Goal: Task Accomplishment & Management: Use online tool/utility

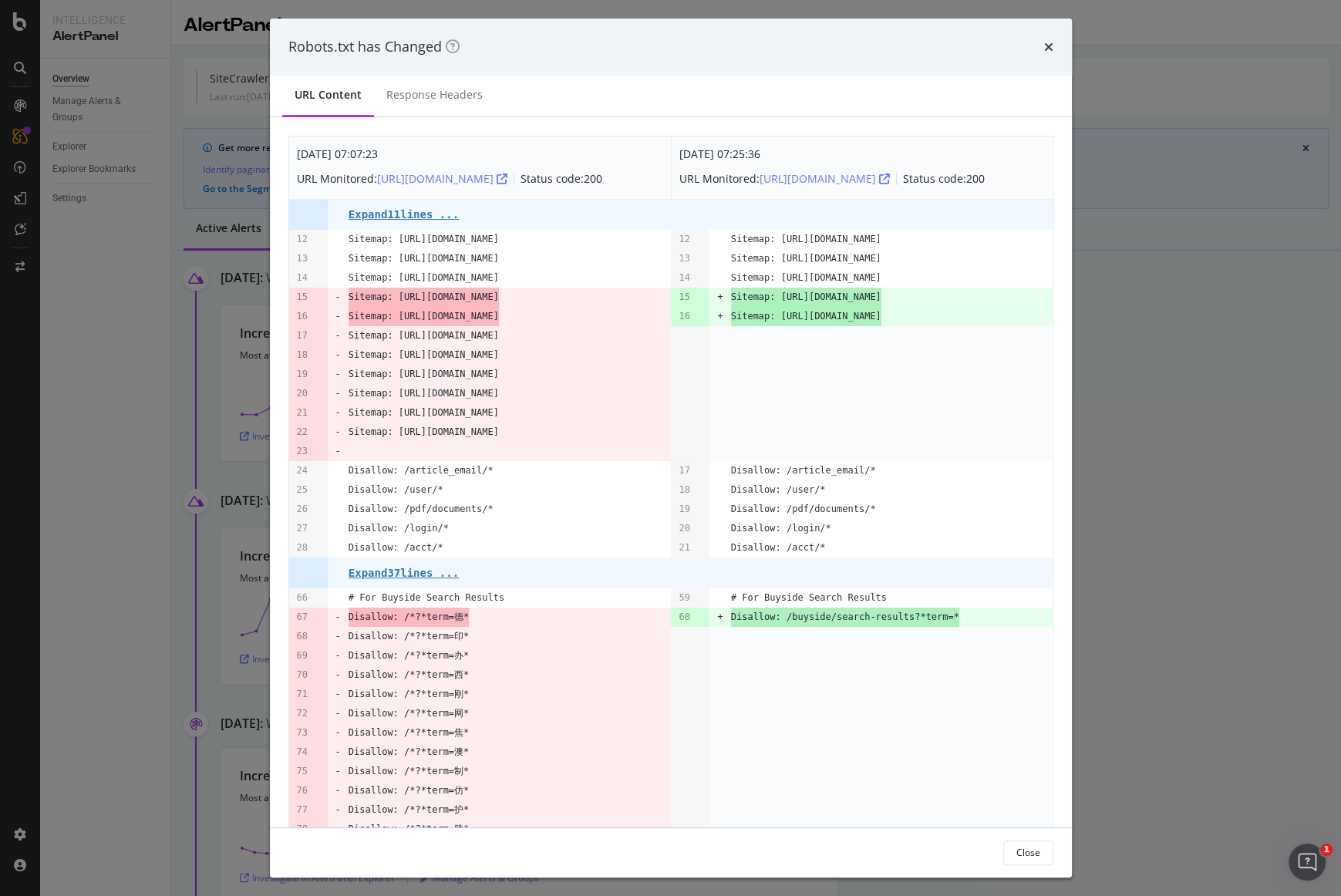
click at [1059, 46] on div "Robots.txt has Changed" at bounding box center [671, 47] width 802 height 57
click at [1053, 49] on icon "times" at bounding box center [1049, 47] width 9 height 13
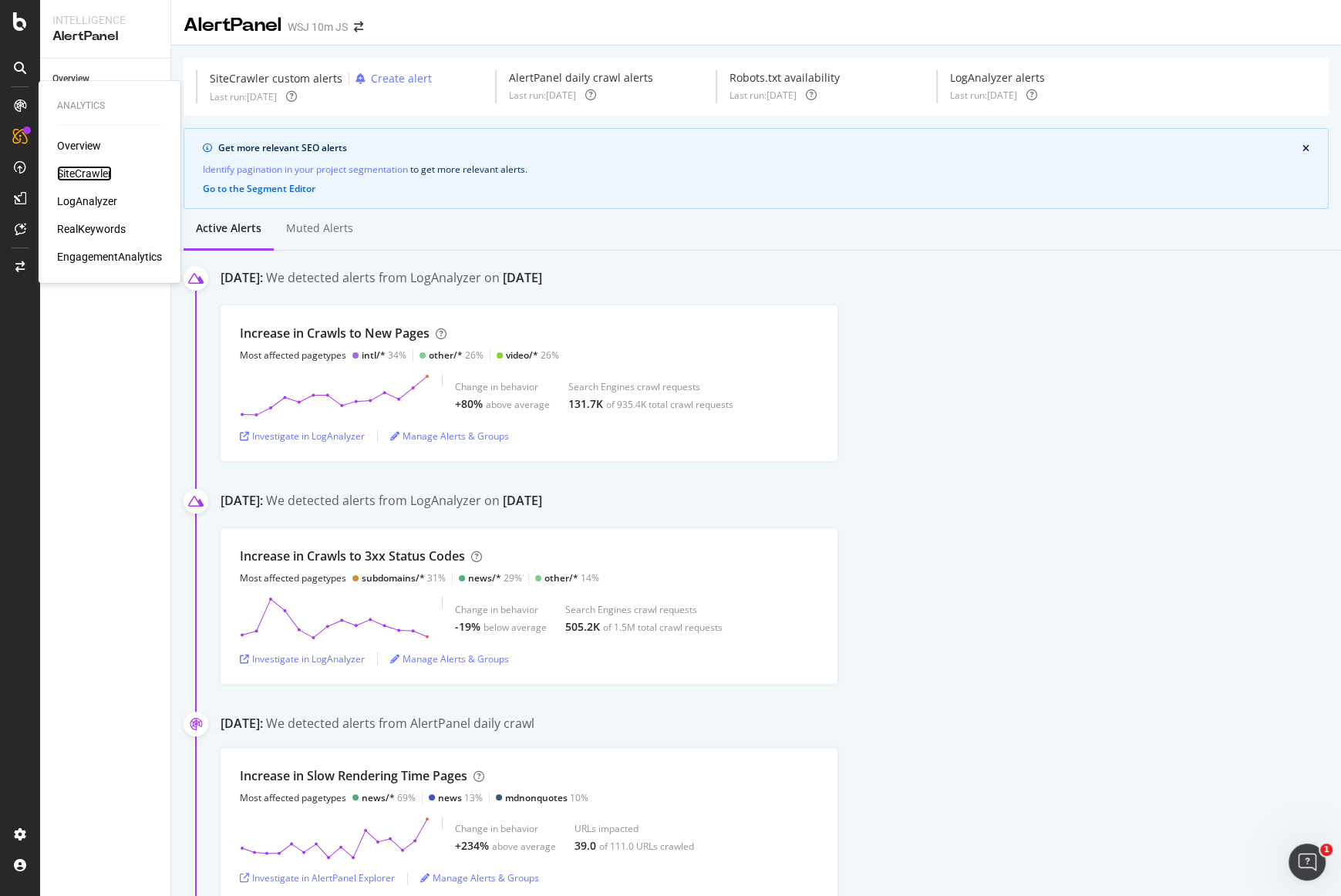
click at [110, 175] on div "SiteCrawler" at bounding box center [84, 174] width 55 height 16
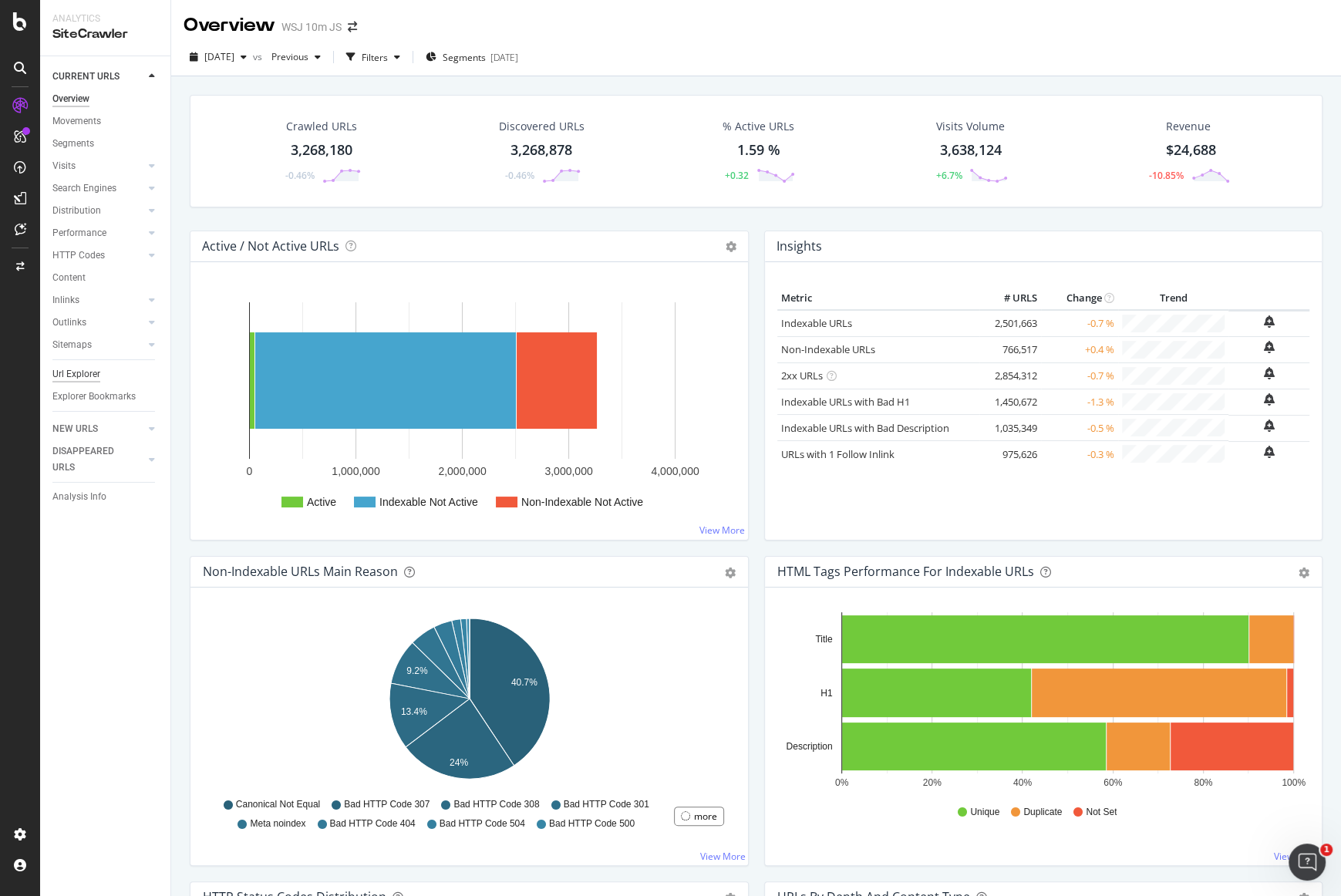
click at [90, 372] on div "Url Explorer" at bounding box center [76, 374] width 48 height 17
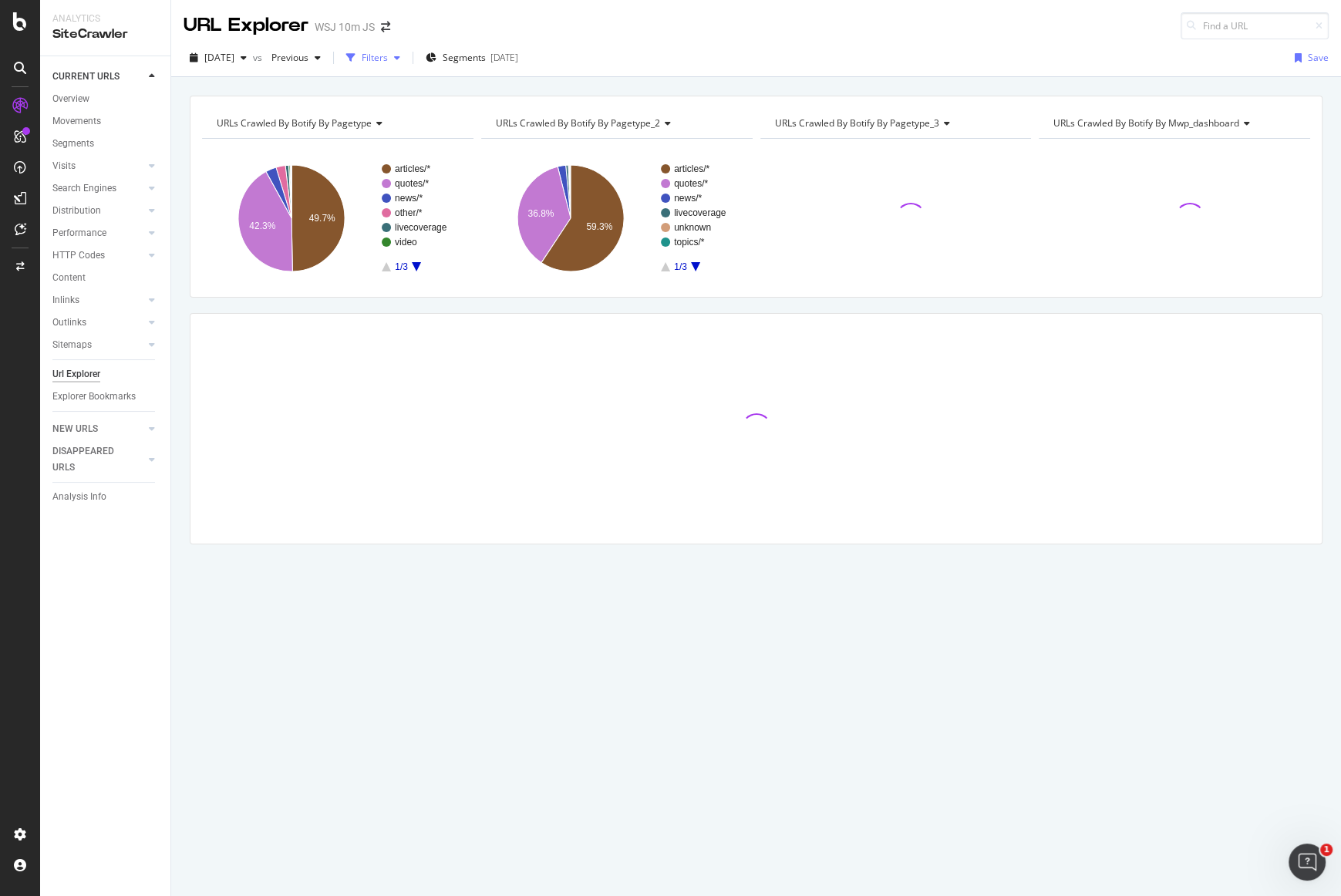
click at [361, 56] on div "button" at bounding box center [350, 57] width 21 height 21
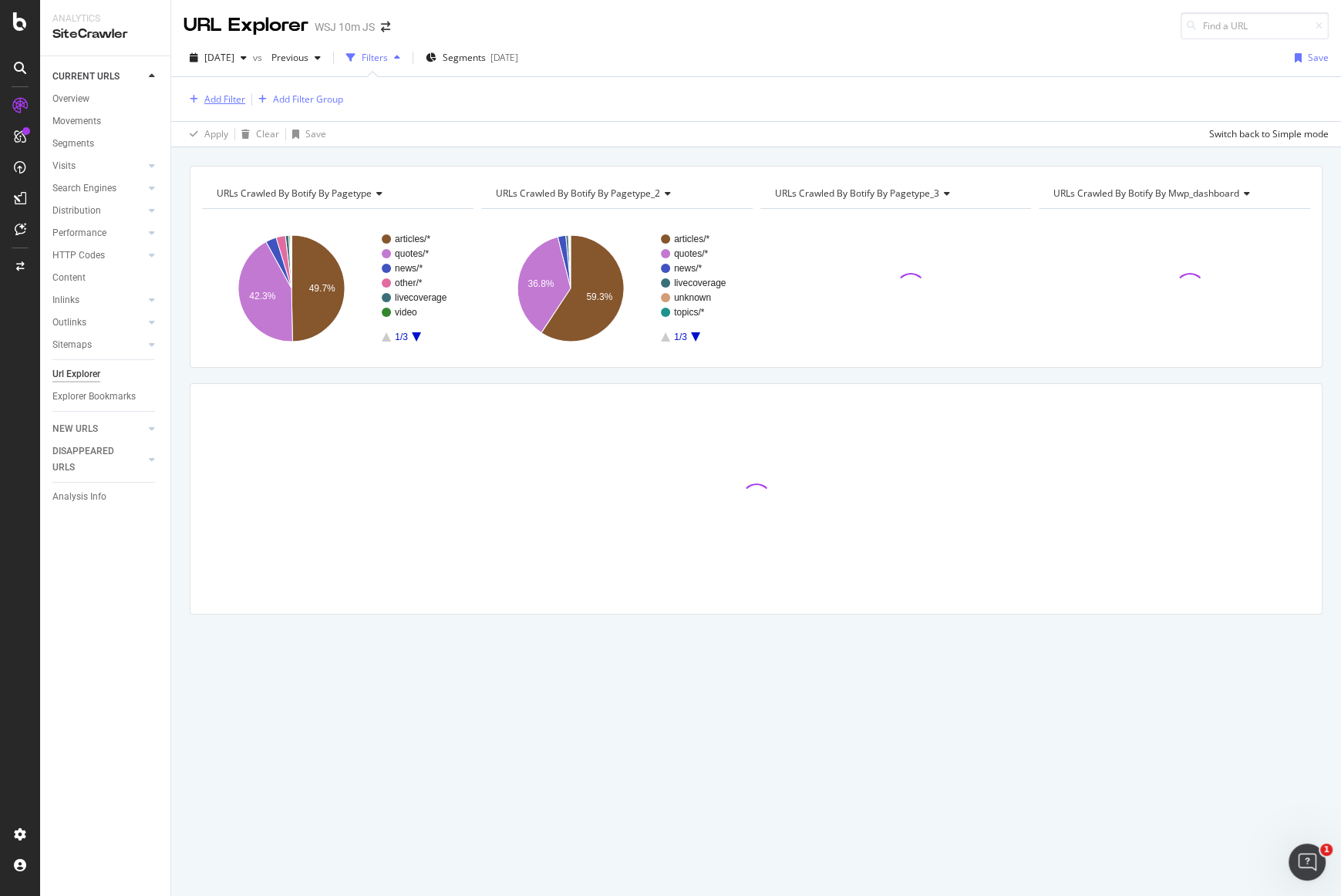
click at [210, 98] on div "Add Filter" at bounding box center [225, 99] width 41 height 13
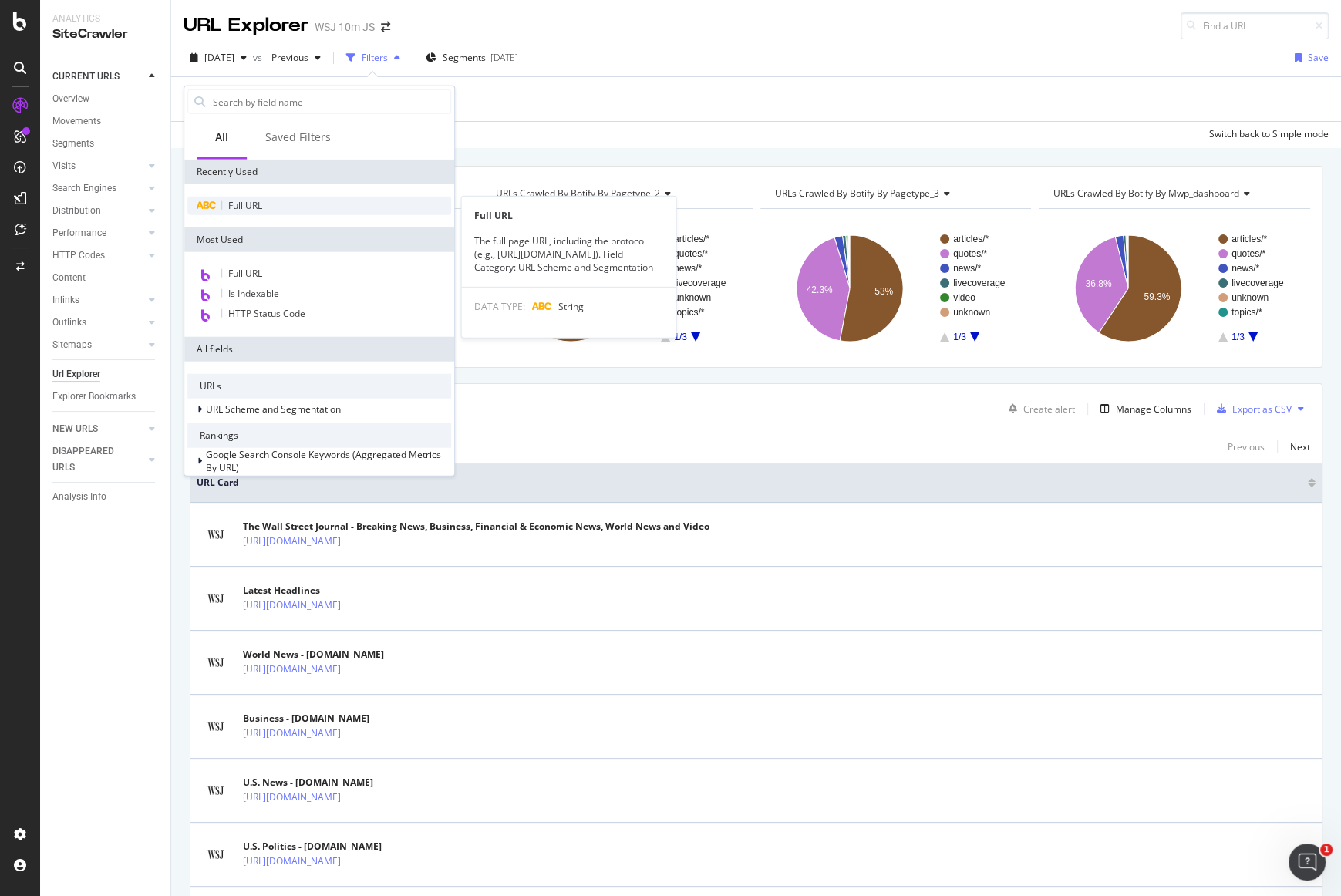
click at [273, 210] on div "Full URL" at bounding box center [319, 206] width 264 height 19
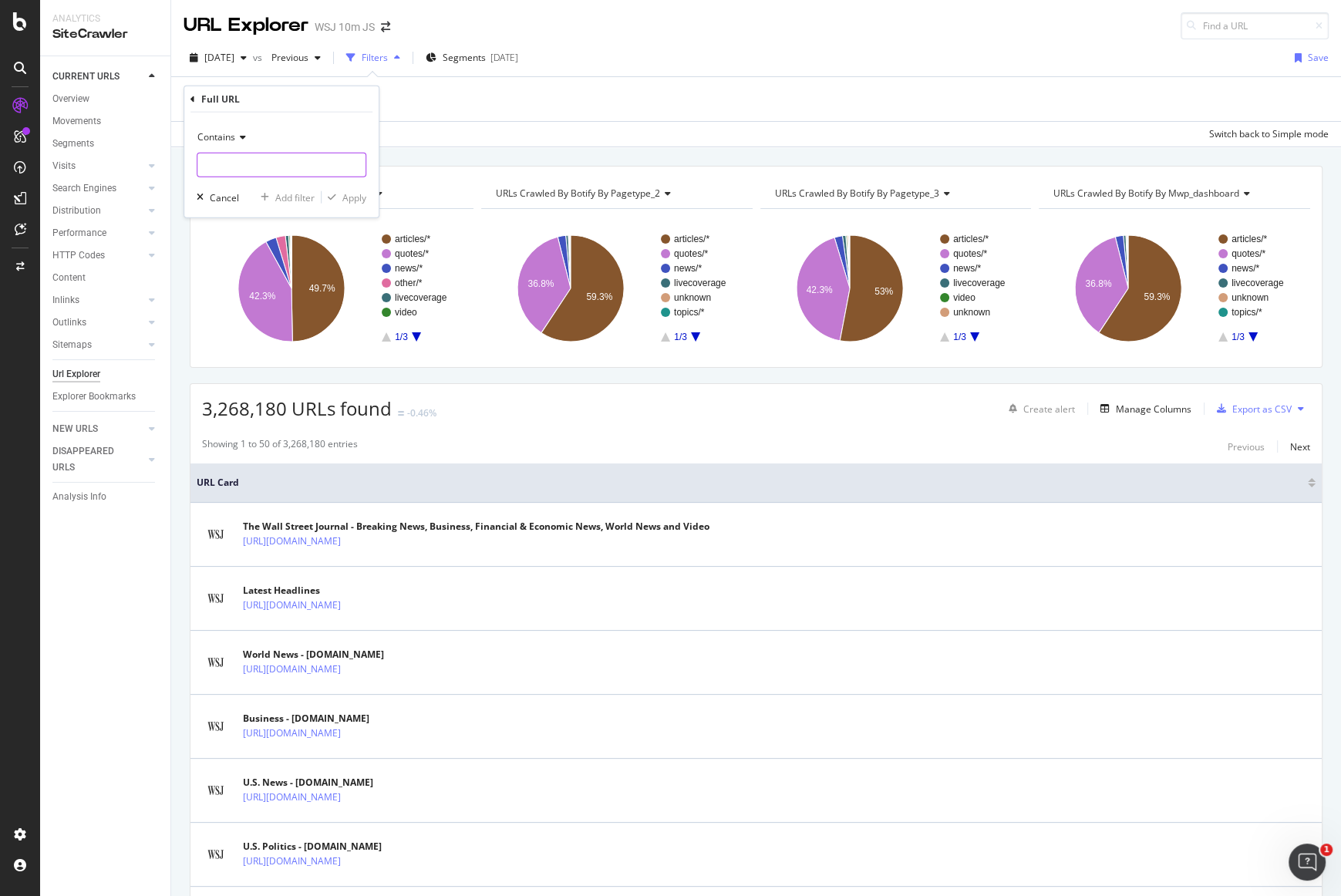
click at [252, 155] on input "text" at bounding box center [282, 165] width 169 height 24
type input "type="
click at [338, 194] on div "button" at bounding box center [332, 198] width 20 height 9
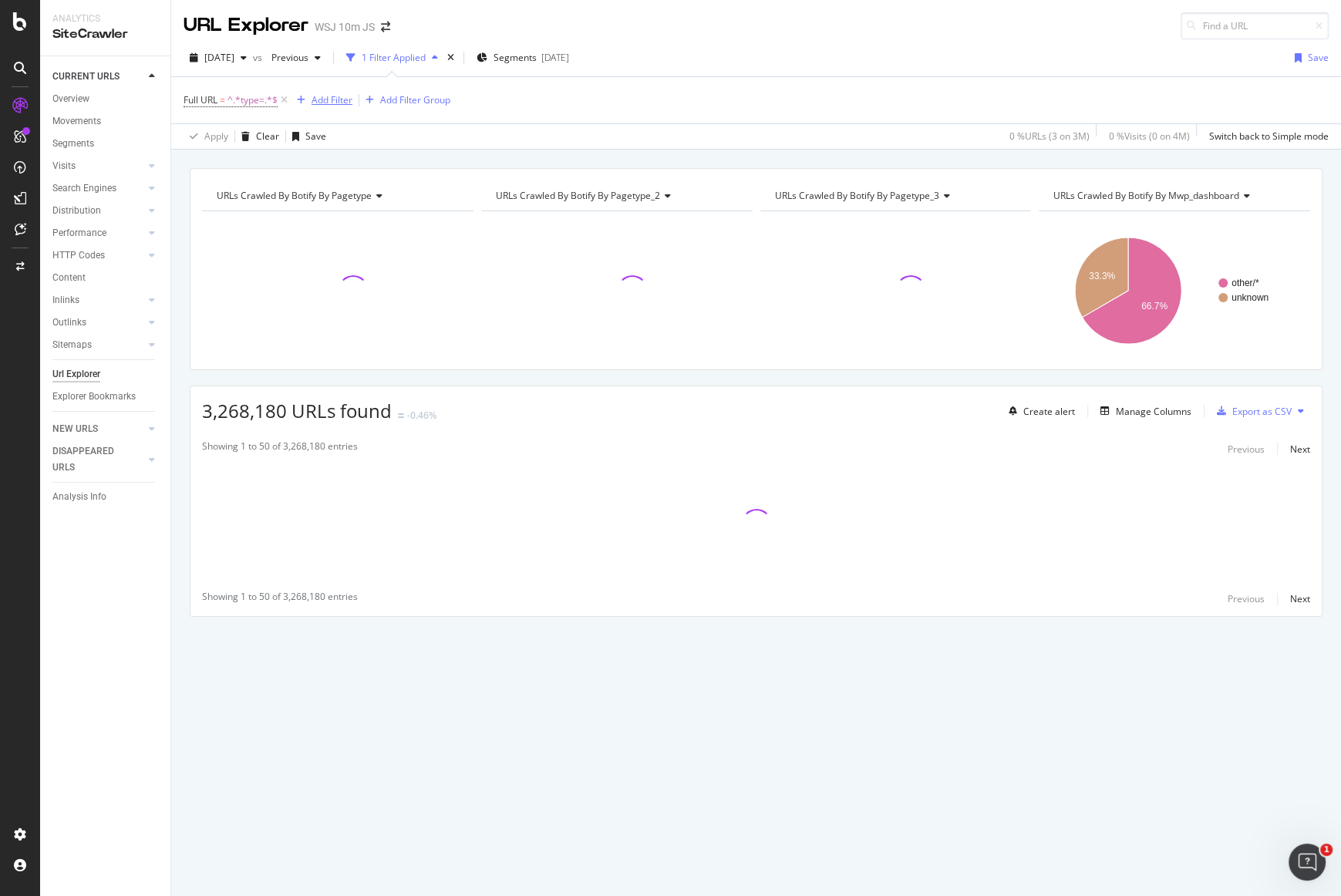
click at [332, 99] on div "Add Filter" at bounding box center [332, 100] width 41 height 13
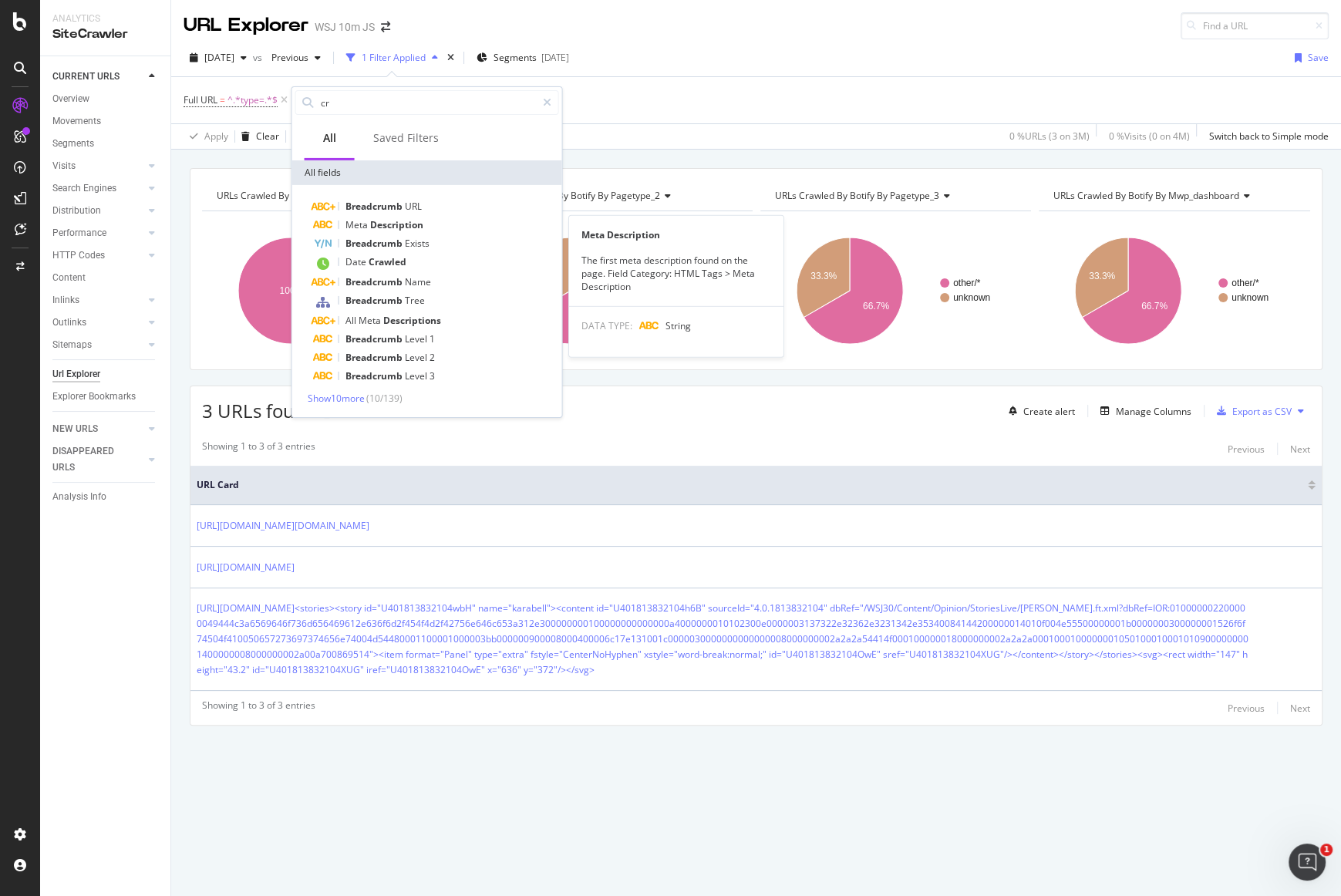
type input "c"
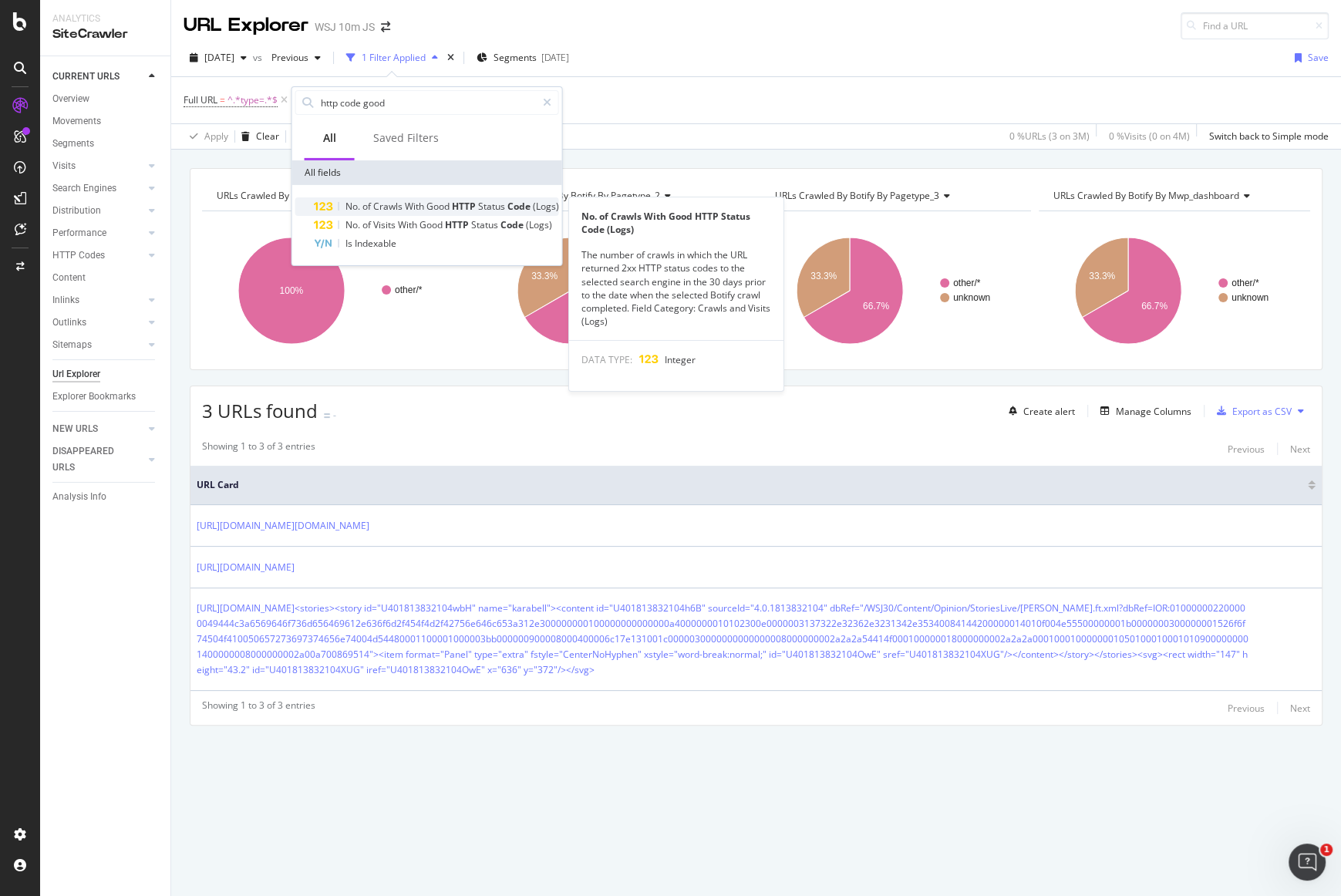
type input "http code good"
click at [417, 202] on span "With" at bounding box center [415, 206] width 21 height 13
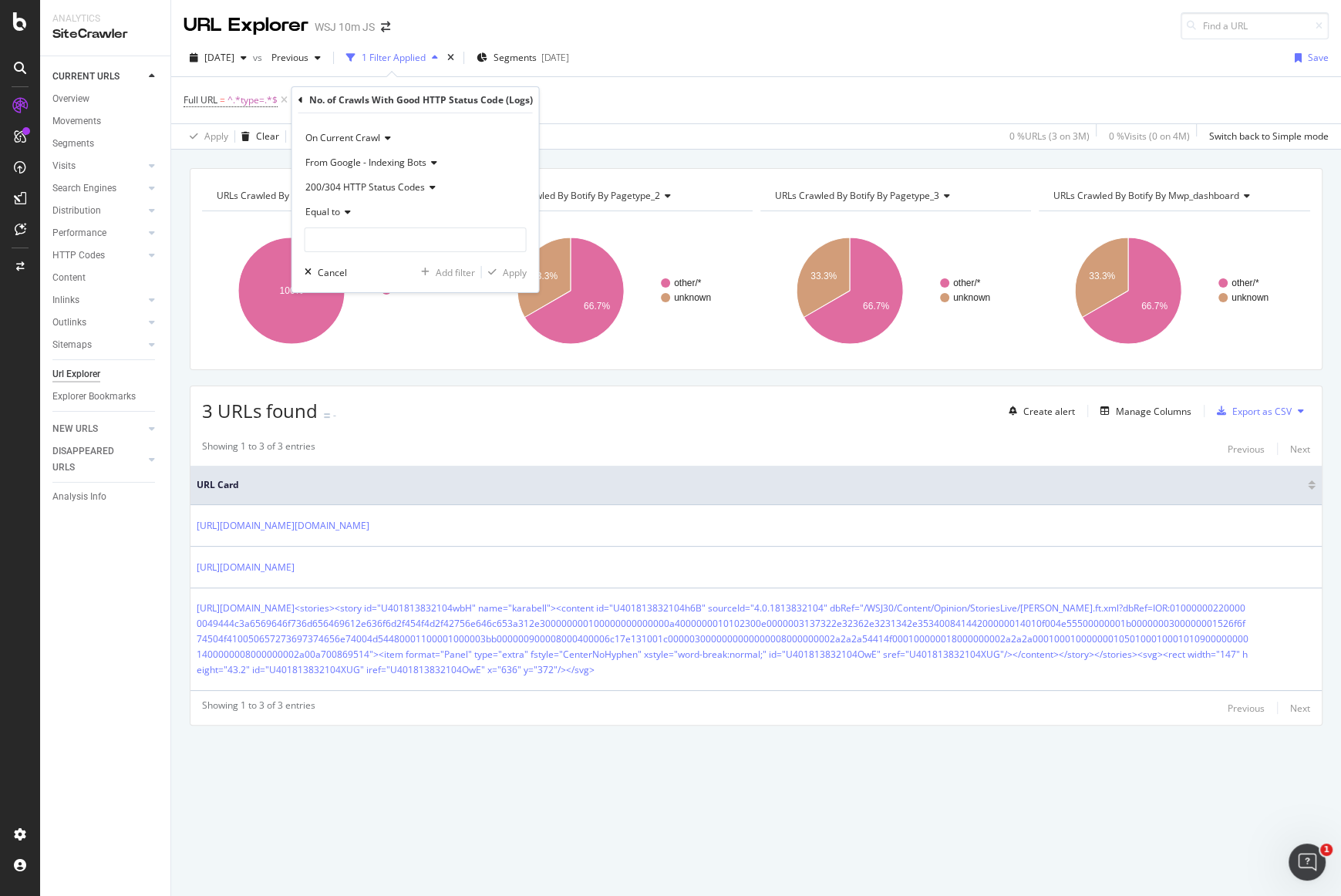
click at [335, 216] on span "Equal to" at bounding box center [323, 212] width 35 height 13
click at [358, 324] on span "Greater than" at bounding box center [340, 324] width 56 height 13
click at [356, 232] on input "number" at bounding box center [416, 239] width 222 height 24
type input "0"
click at [528, 192] on div "On Current Crawl From Google - Indexing Bots 200/304 HTTP Status Codes Greater …" at bounding box center [415, 202] width 246 height 179
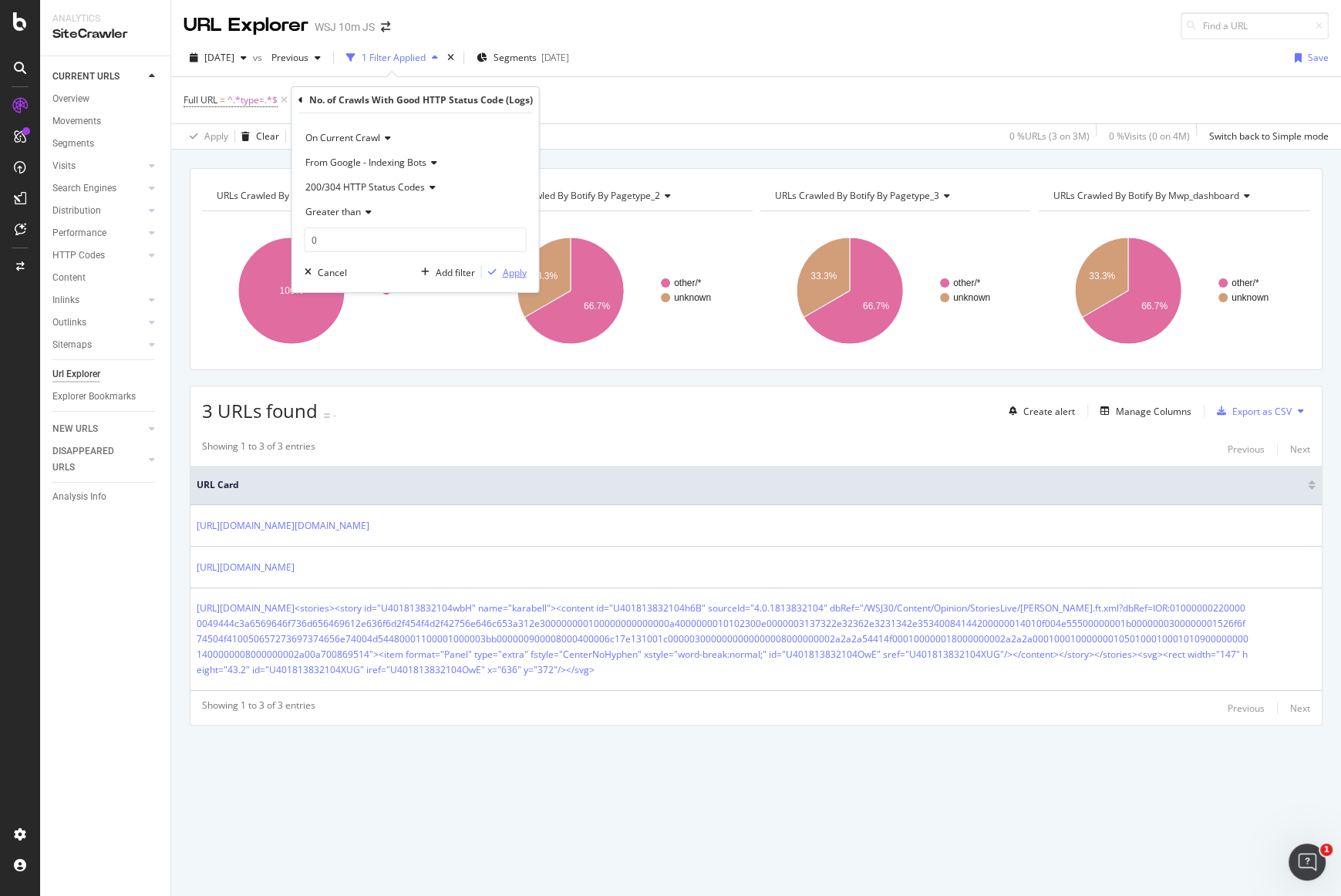
click at [517, 277] on div "Apply" at bounding box center [515, 272] width 24 height 13
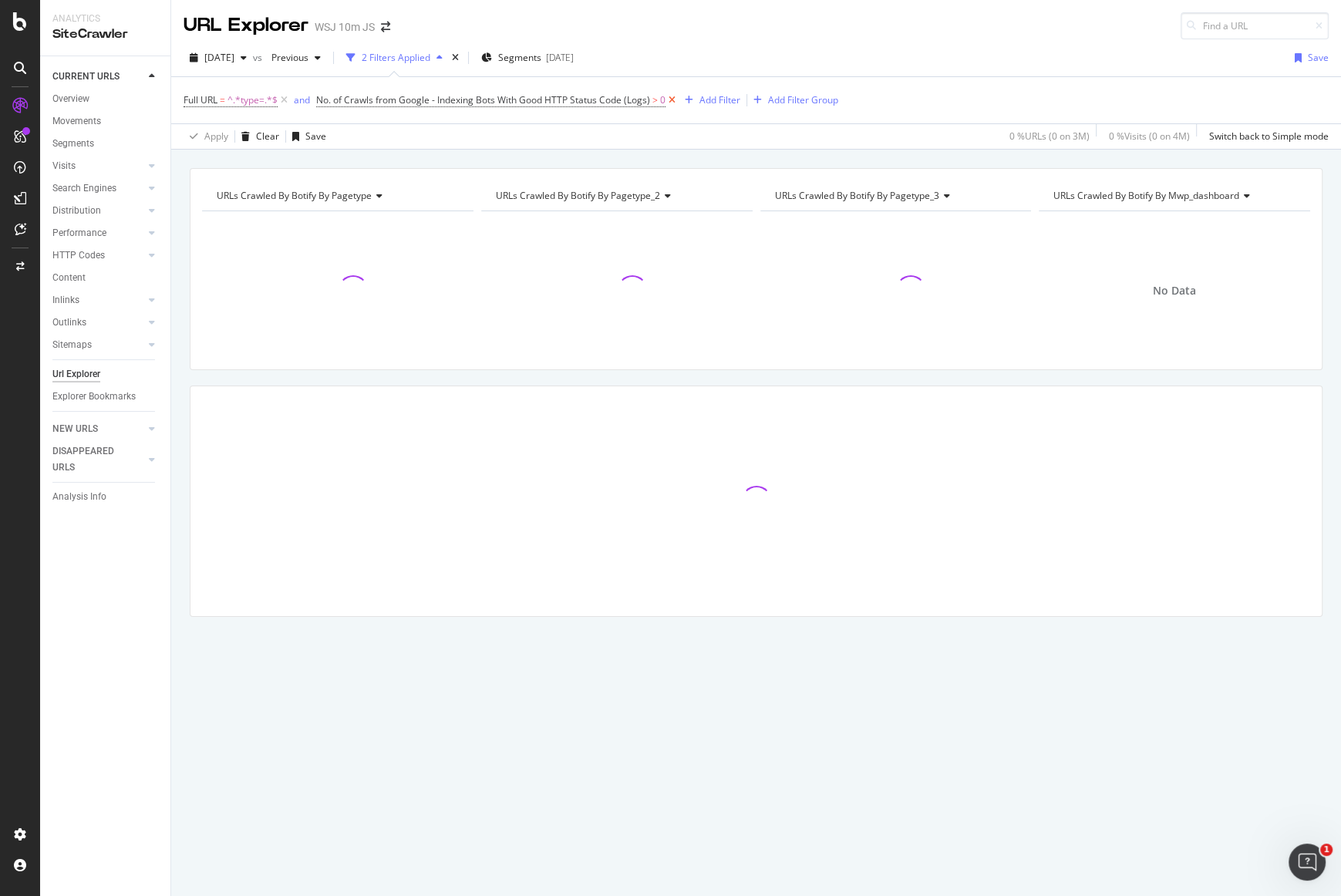
click at [673, 101] on icon at bounding box center [672, 101] width 13 height 16
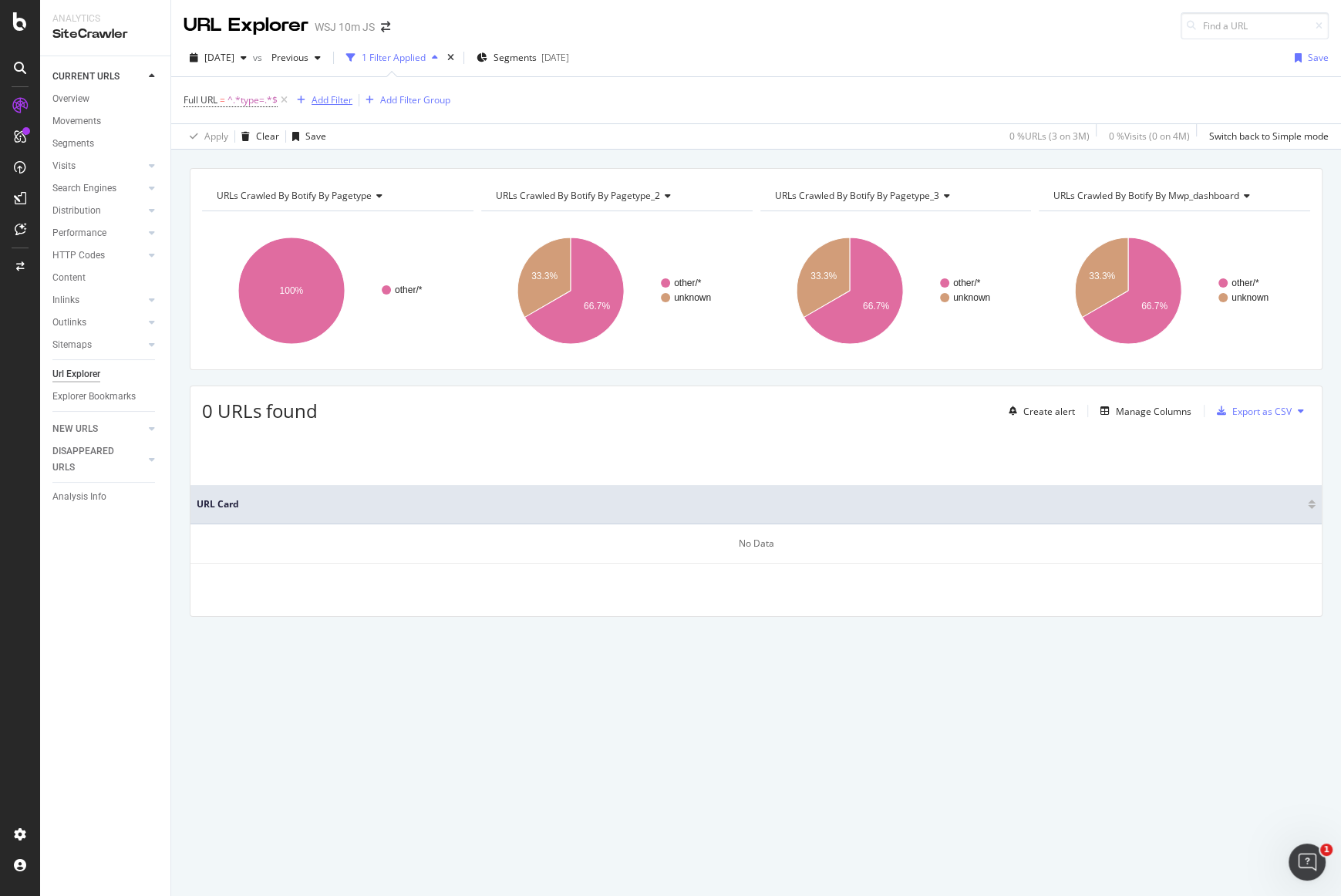
click at [339, 102] on div "Add Filter" at bounding box center [332, 100] width 41 height 13
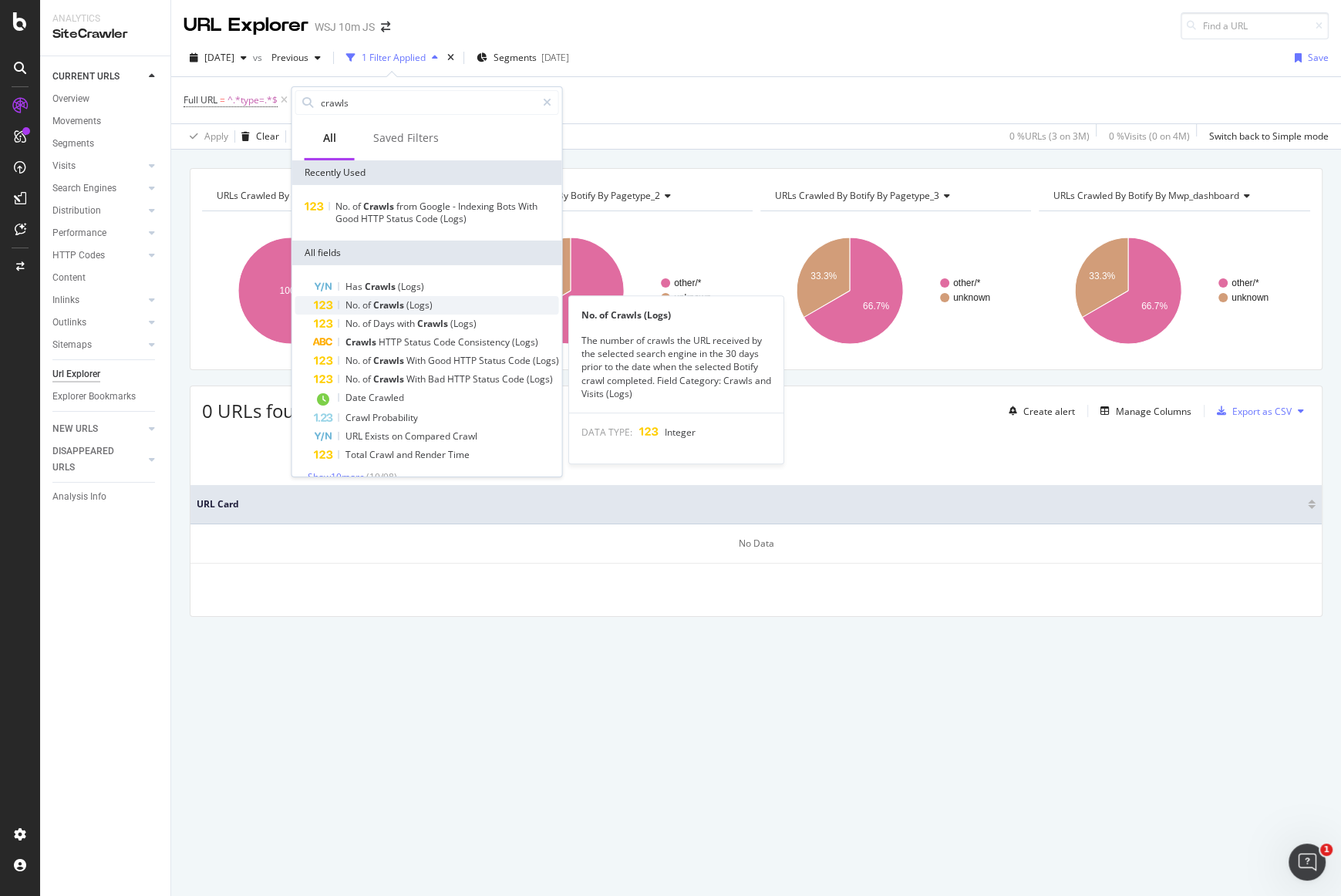
type input "crawls"
click at [335, 296] on div "No. of Crawls (Logs)" at bounding box center [436, 305] width 245 height 19
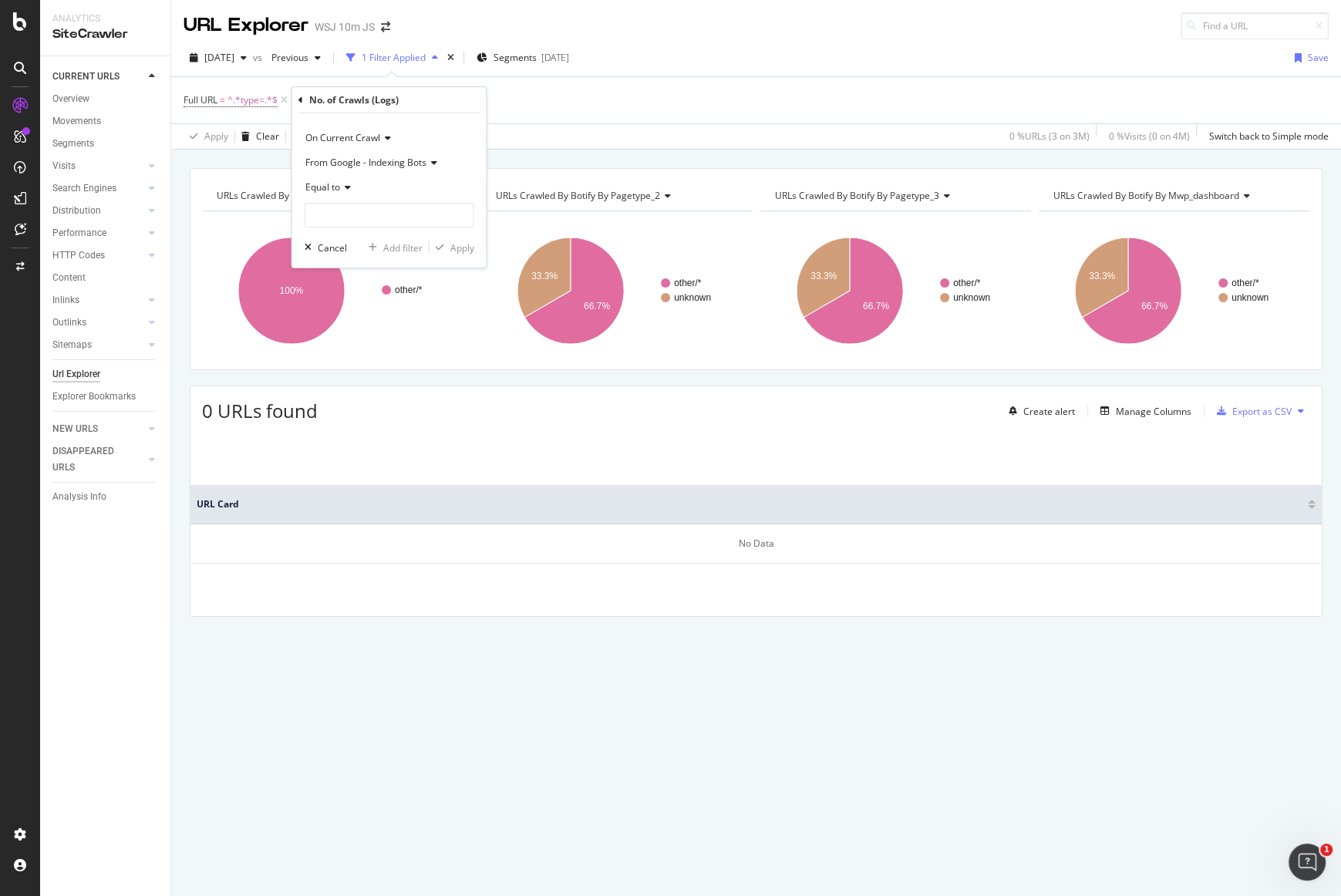
click at [341, 181] on div "Equal to" at bounding box center [389, 187] width 169 height 24
click at [357, 295] on span "Greater than" at bounding box center [340, 298] width 56 height 13
click at [361, 213] on input "number" at bounding box center [389, 215] width 169 height 24
type input "0"
click at [469, 191] on div "Greater than" at bounding box center [389, 187] width 169 height 24
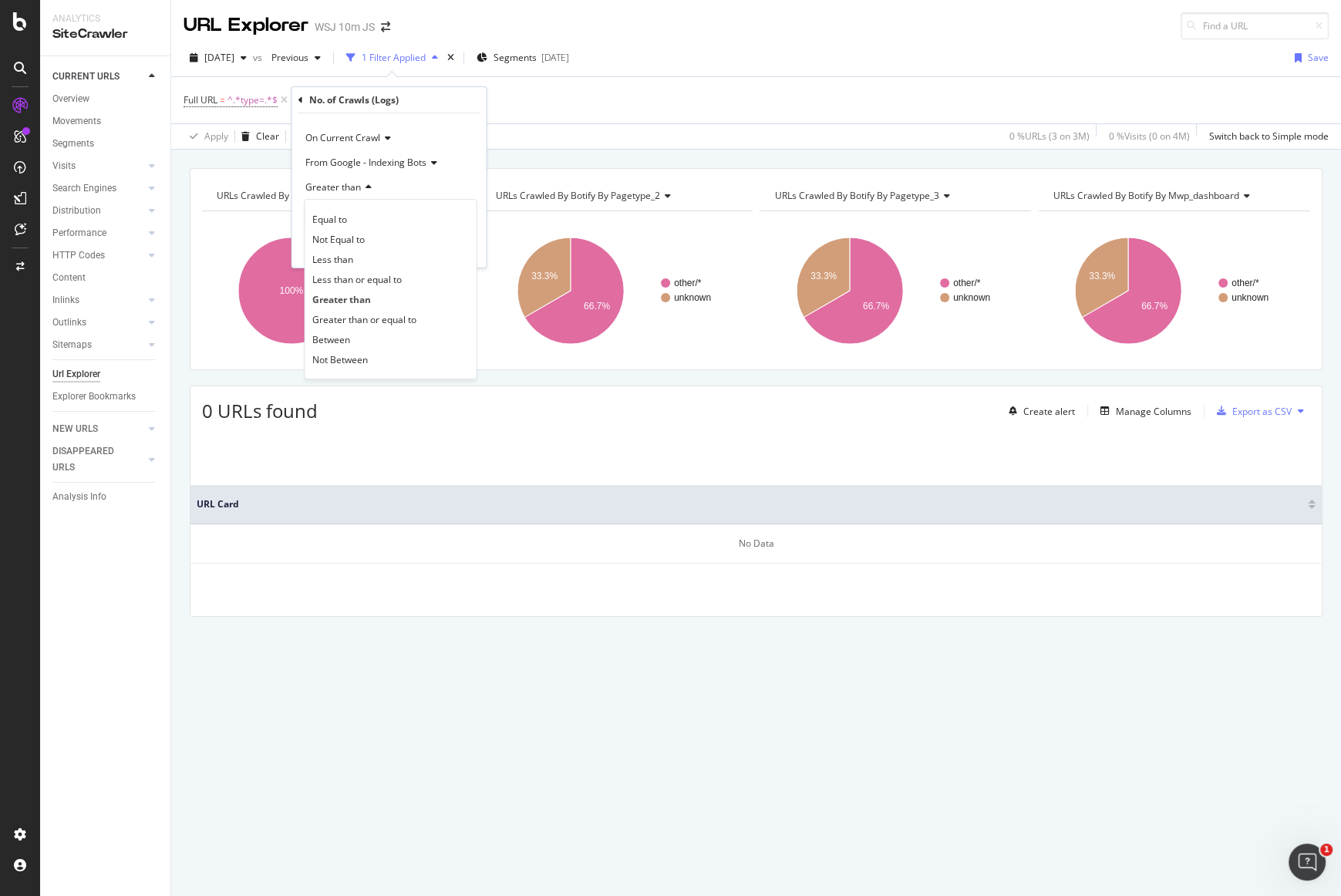
click at [482, 244] on div "On Current Crawl From Google - Indexing Bots Greater than Equal to Not Equal to…" at bounding box center [389, 191] width 194 height 154
click at [455, 247] on div "Apply" at bounding box center [462, 247] width 24 height 13
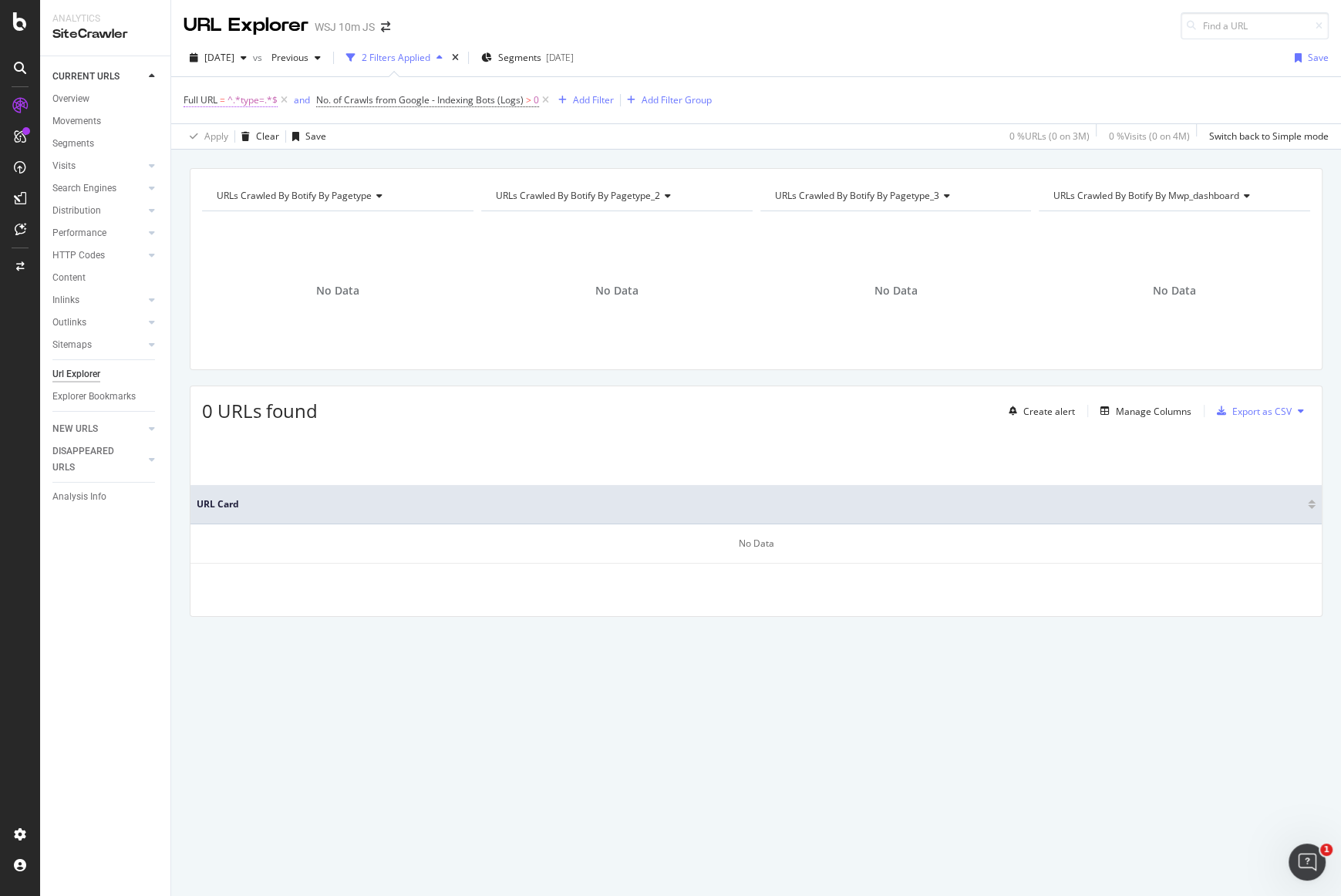
click at [191, 104] on span "Full URL" at bounding box center [200, 100] width 34 height 13
click at [213, 137] on span "Contains" at bounding box center [217, 135] width 38 height 13
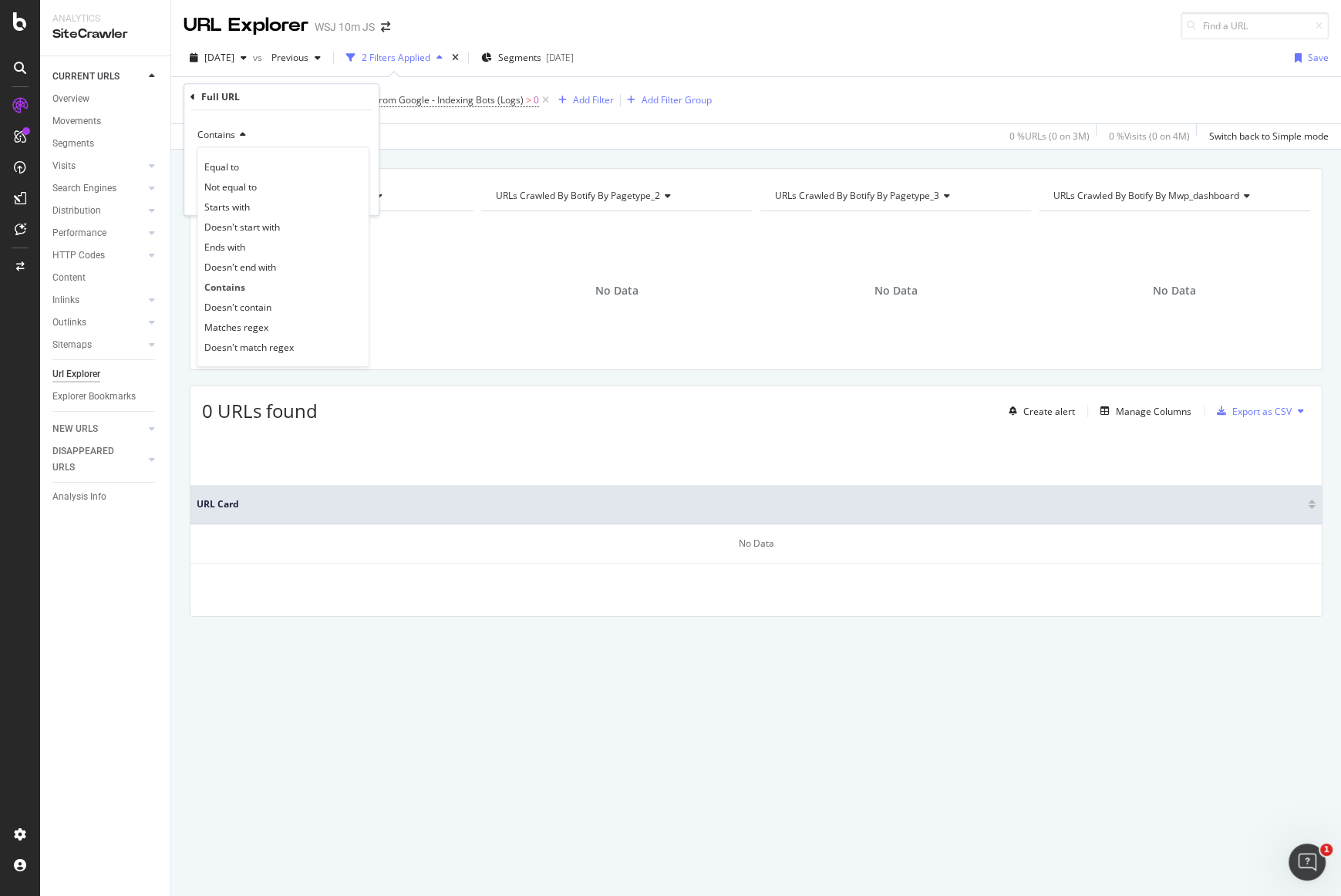
click at [213, 138] on span "Contains" at bounding box center [217, 135] width 38 height 13
click at [210, 166] on input "type=" at bounding box center [270, 162] width 146 height 24
type input "?type="
click at [337, 203] on div "Contains ?type= Cancel Add filter Apply" at bounding box center [281, 162] width 194 height 105
click at [361, 197] on div "Apply" at bounding box center [354, 195] width 24 height 13
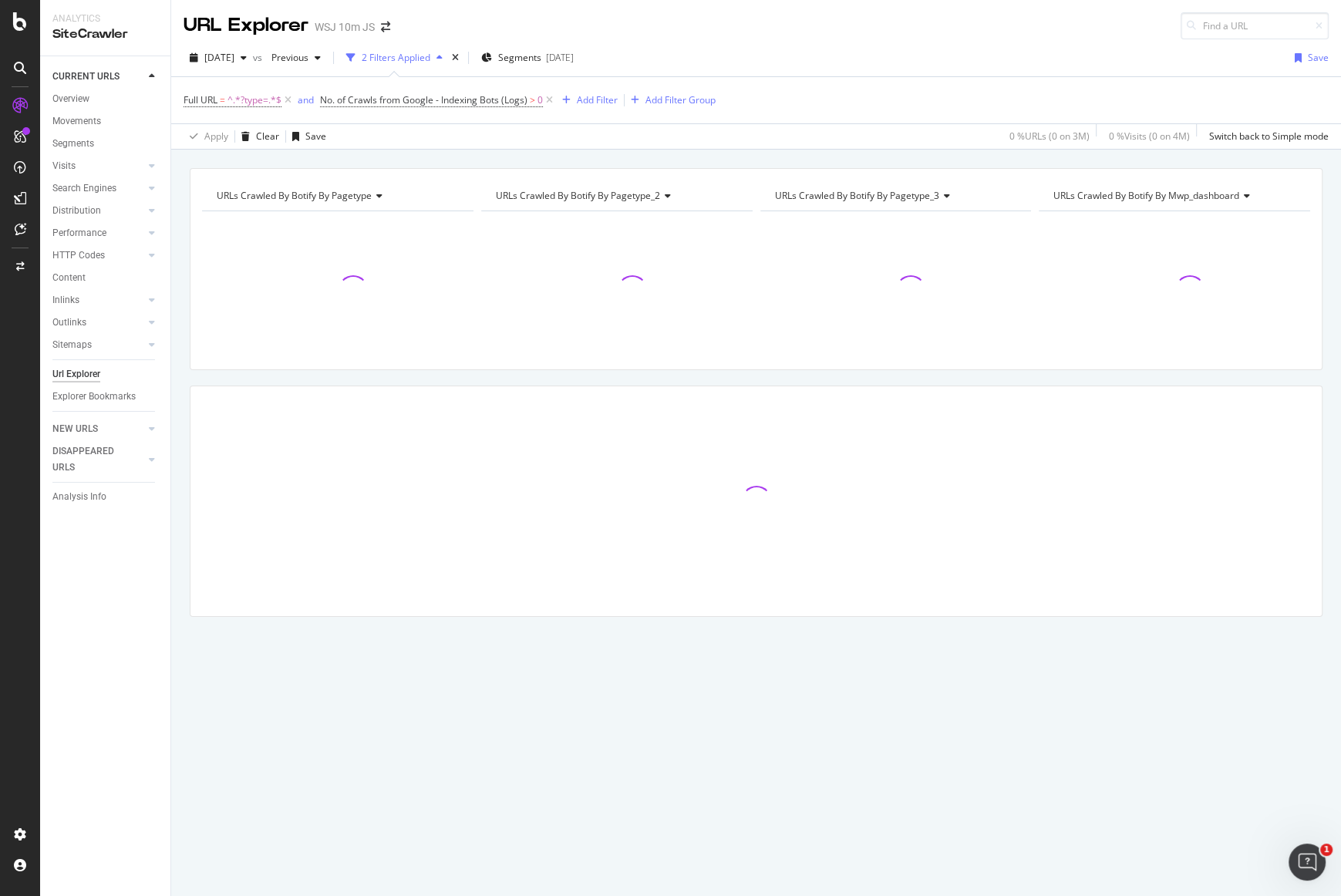
click at [393, 58] on div "2 Filters Applied" at bounding box center [395, 57] width 69 height 13
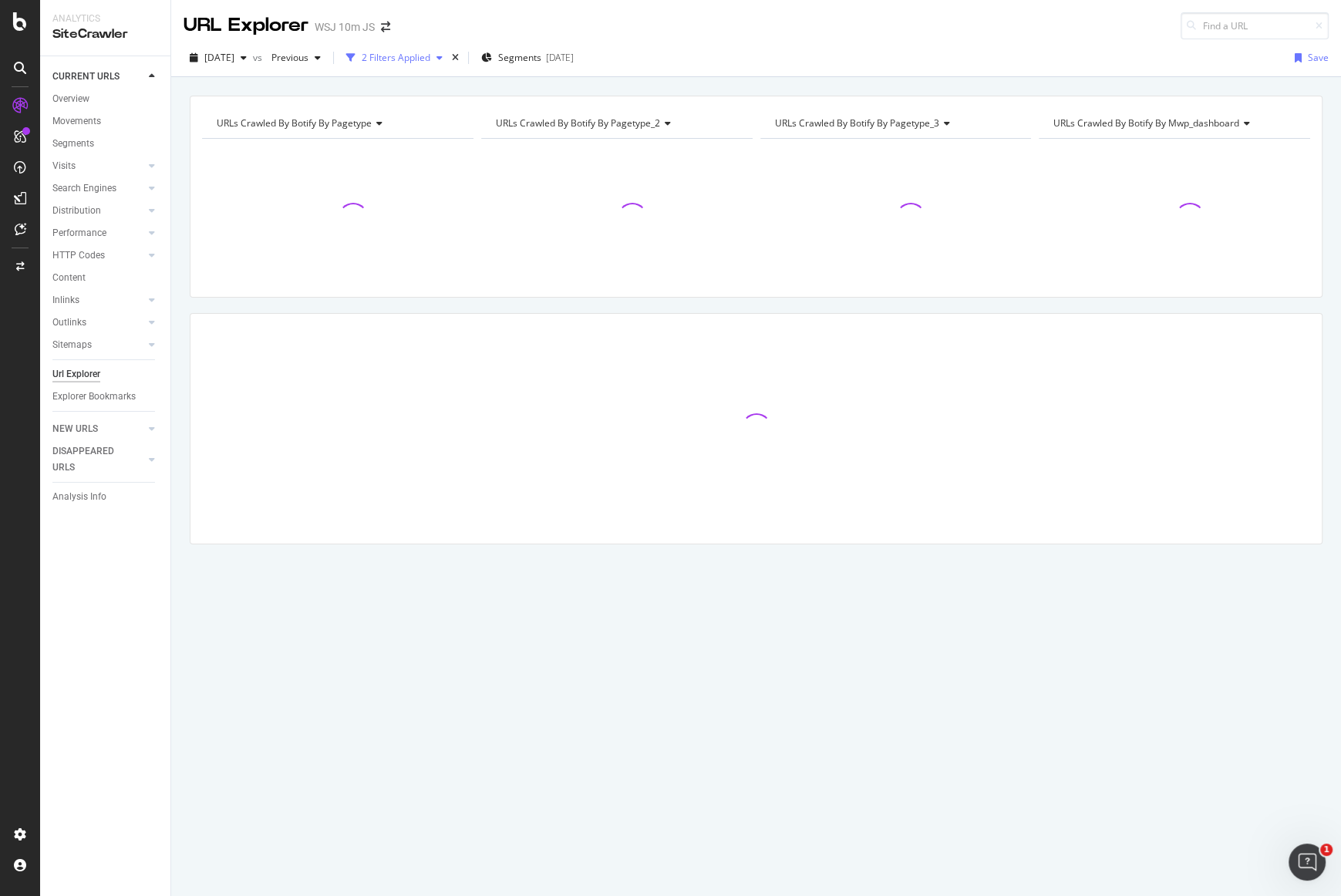
click at [393, 58] on div "2 Filters Applied" at bounding box center [395, 57] width 69 height 13
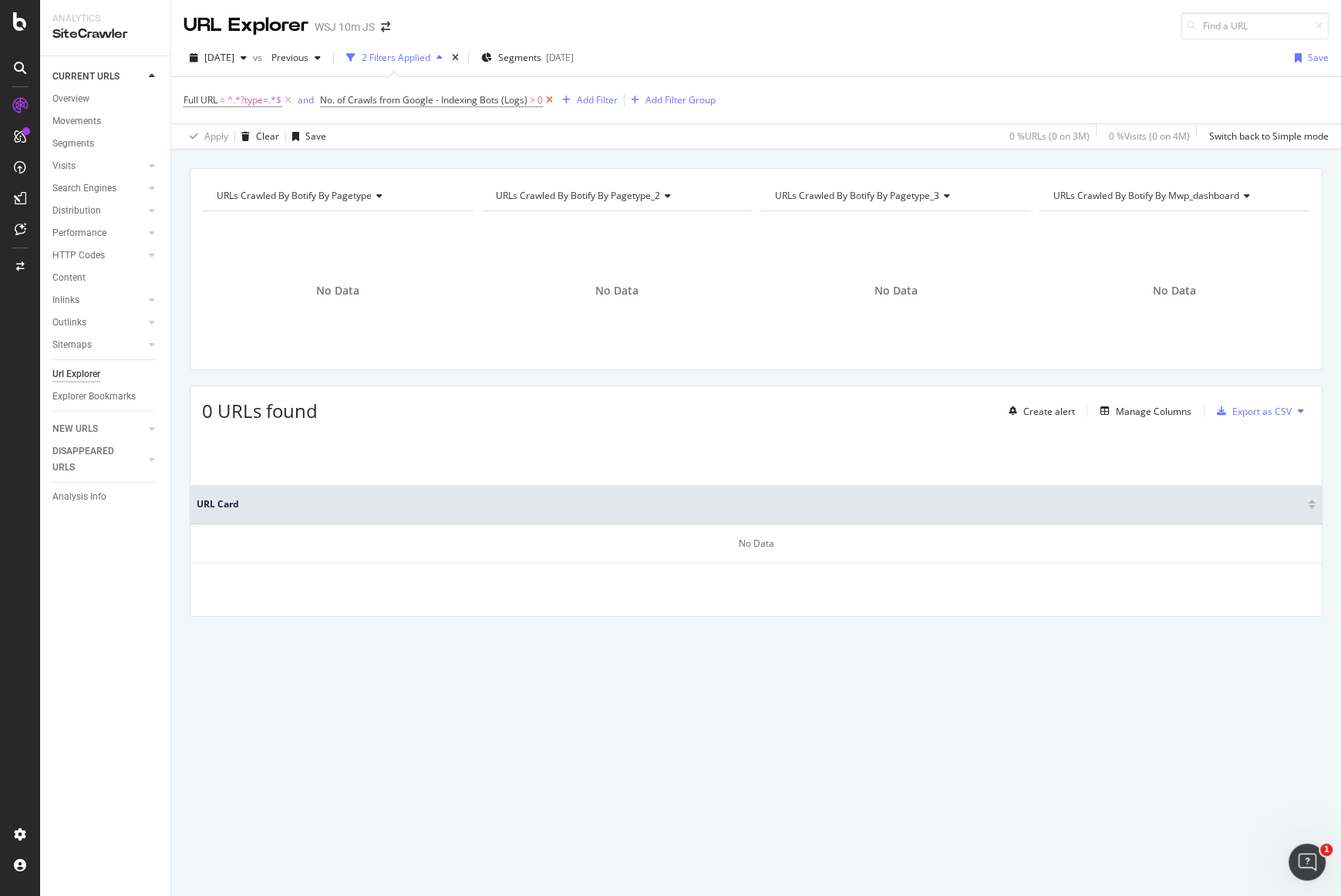
click at [547, 104] on icon at bounding box center [550, 101] width 13 height 16
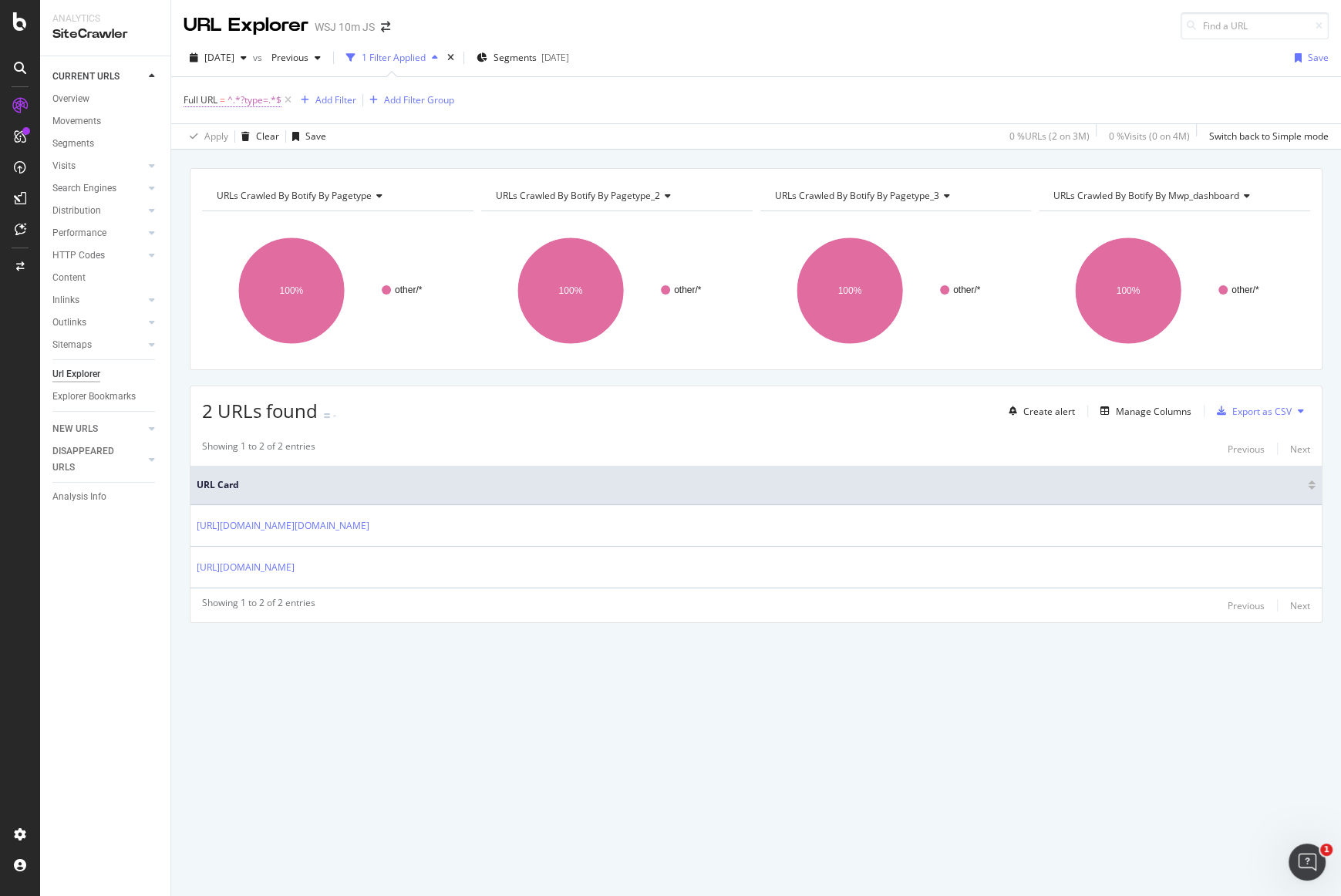
click at [225, 100] on span "=" at bounding box center [222, 100] width 6 height 13
click at [234, 168] on input "?type=" at bounding box center [270, 162] width 146 height 24
type input "type="
click at [357, 193] on div "Apply" at bounding box center [354, 195] width 24 height 13
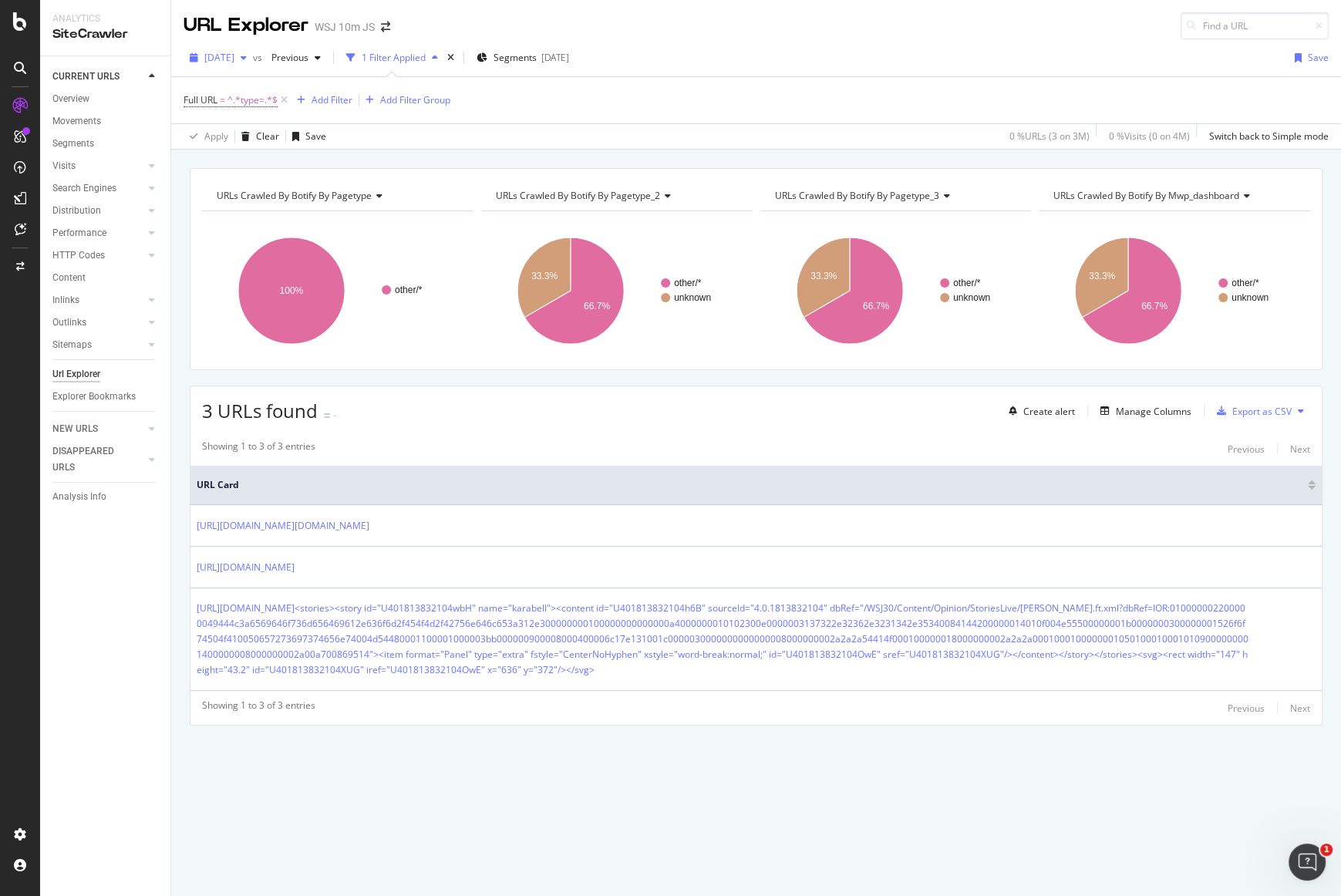
click at [235, 55] on span "[DATE]" at bounding box center [220, 57] width 30 height 13
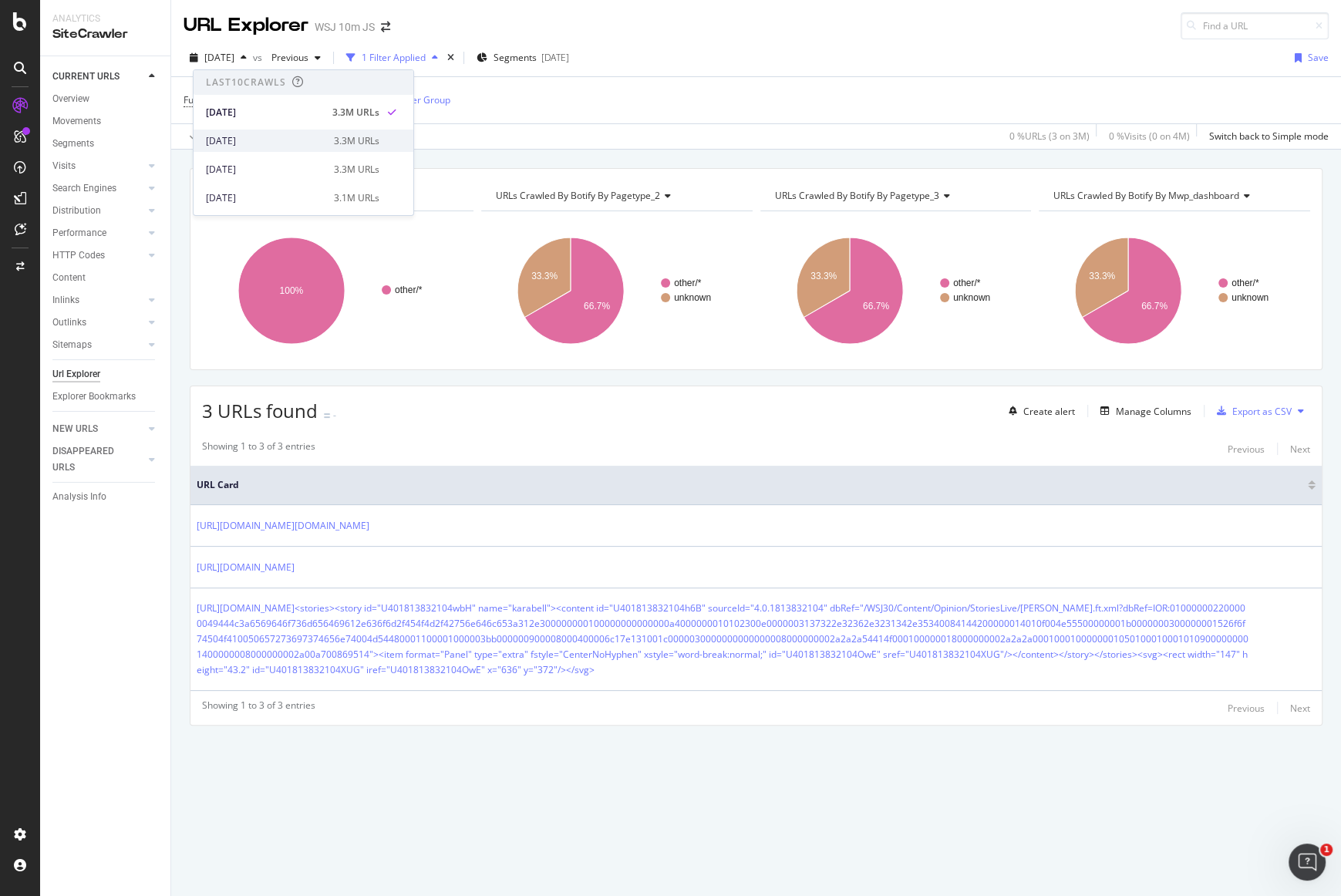
click at [278, 150] on div "[DATE] 3.3M URLs" at bounding box center [303, 141] width 220 height 22
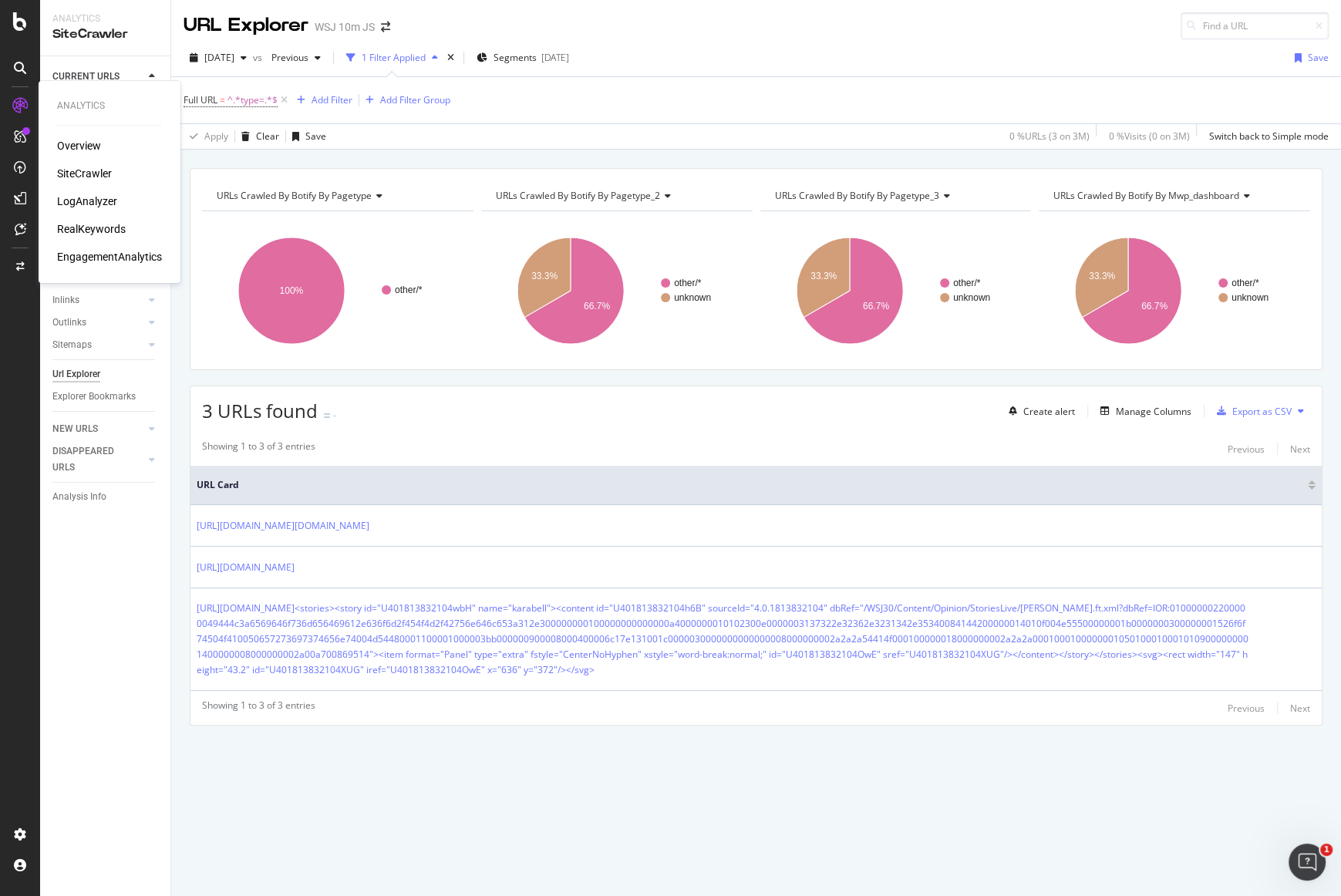
click at [93, 194] on div "LogAnalyzer" at bounding box center [87, 202] width 60 height 16
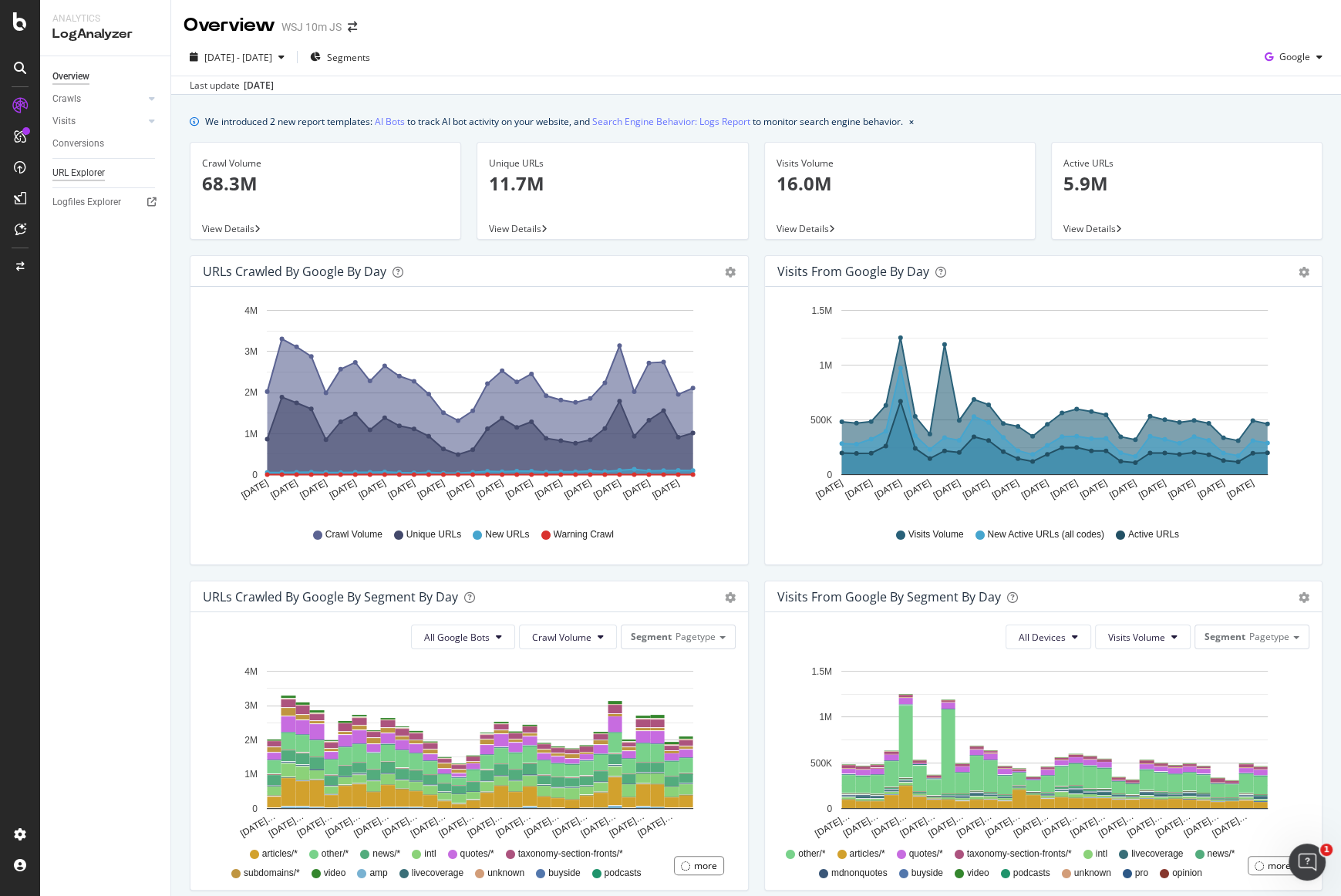
click at [92, 173] on div "URL Explorer" at bounding box center [79, 173] width 53 height 17
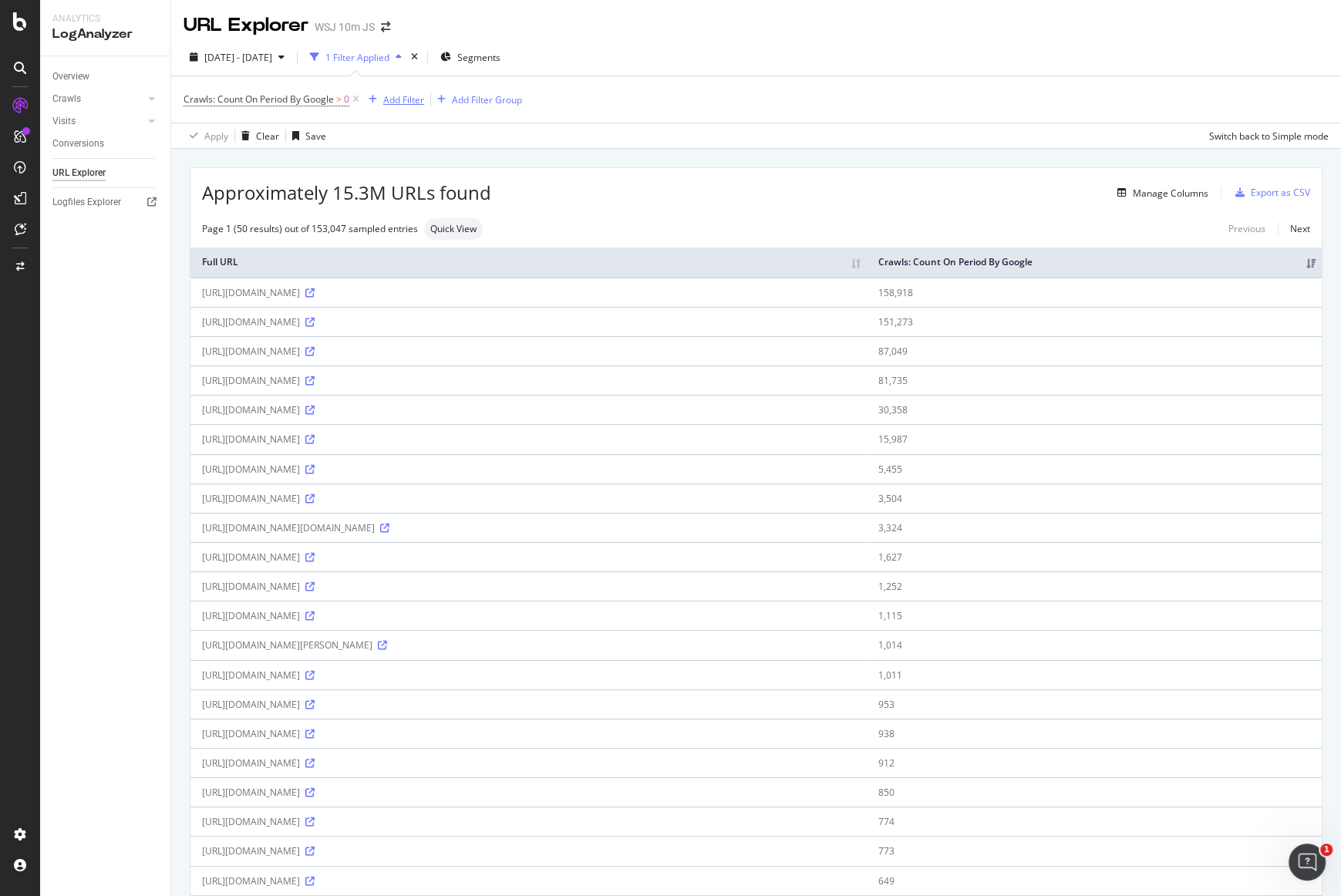
click at [400, 102] on div "Add Filter" at bounding box center [404, 100] width 41 height 13
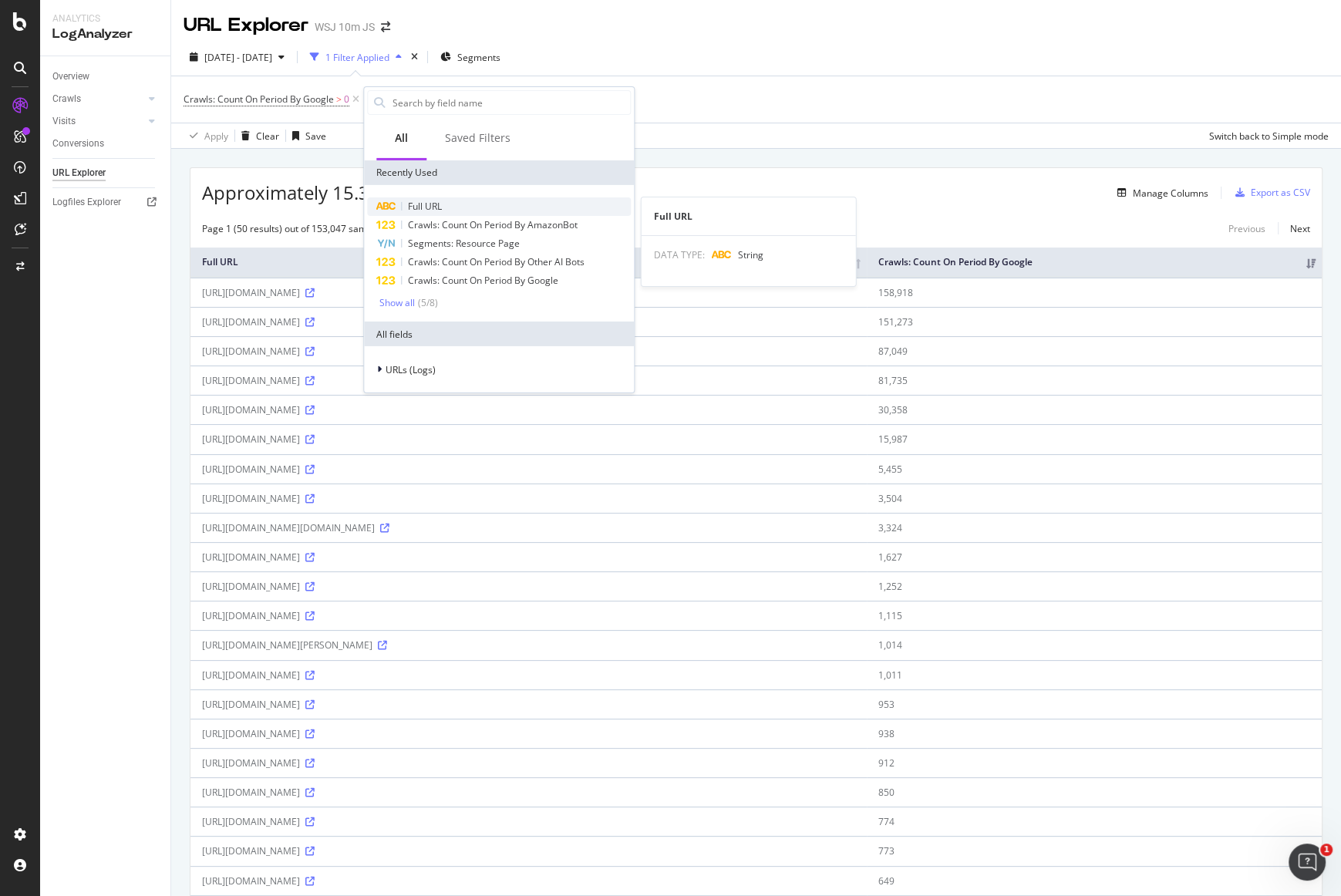
click at [425, 206] on span "Full URL" at bounding box center [424, 206] width 34 height 13
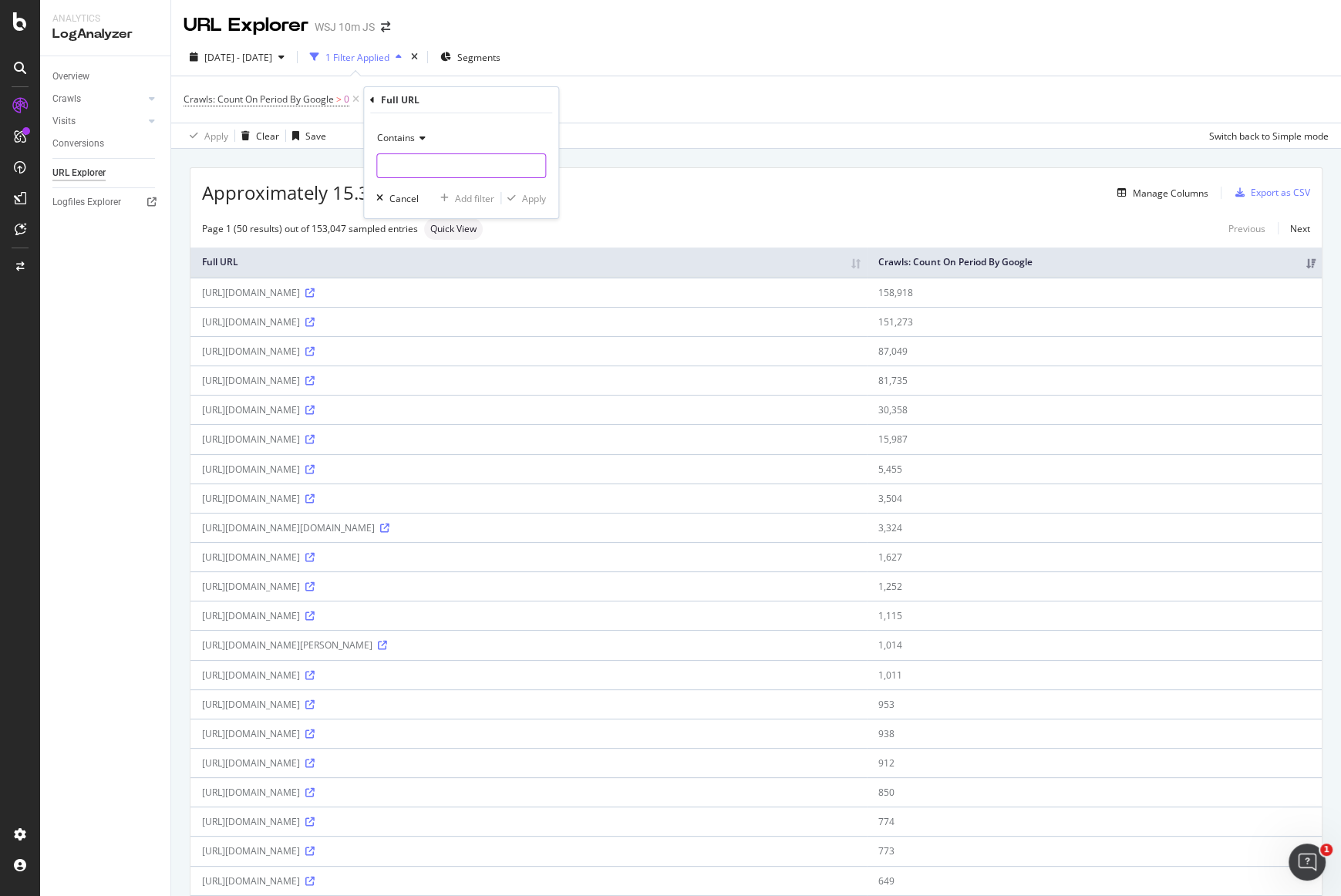
click at [430, 168] on input "text" at bounding box center [461, 165] width 169 height 24
type input "type="
click at [542, 124] on div "Contains type= Cancel Add filter Apply" at bounding box center [461, 165] width 194 height 105
click at [539, 199] on div "Apply" at bounding box center [534, 198] width 24 height 13
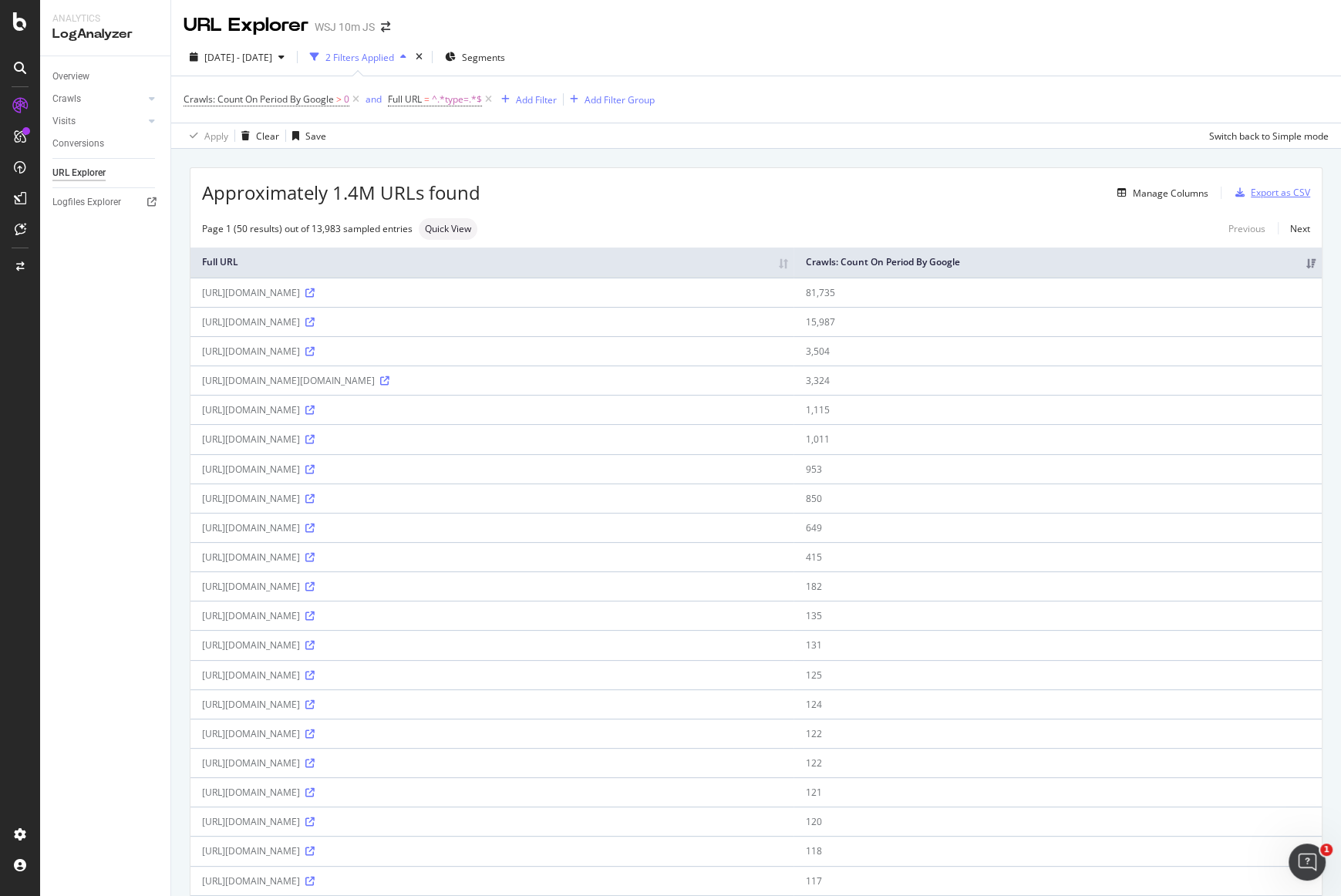
click at [1297, 194] on div "Export as CSV" at bounding box center [1280, 192] width 59 height 13
click at [272, 55] on span "[DATE] - [DATE]" at bounding box center [239, 57] width 68 height 13
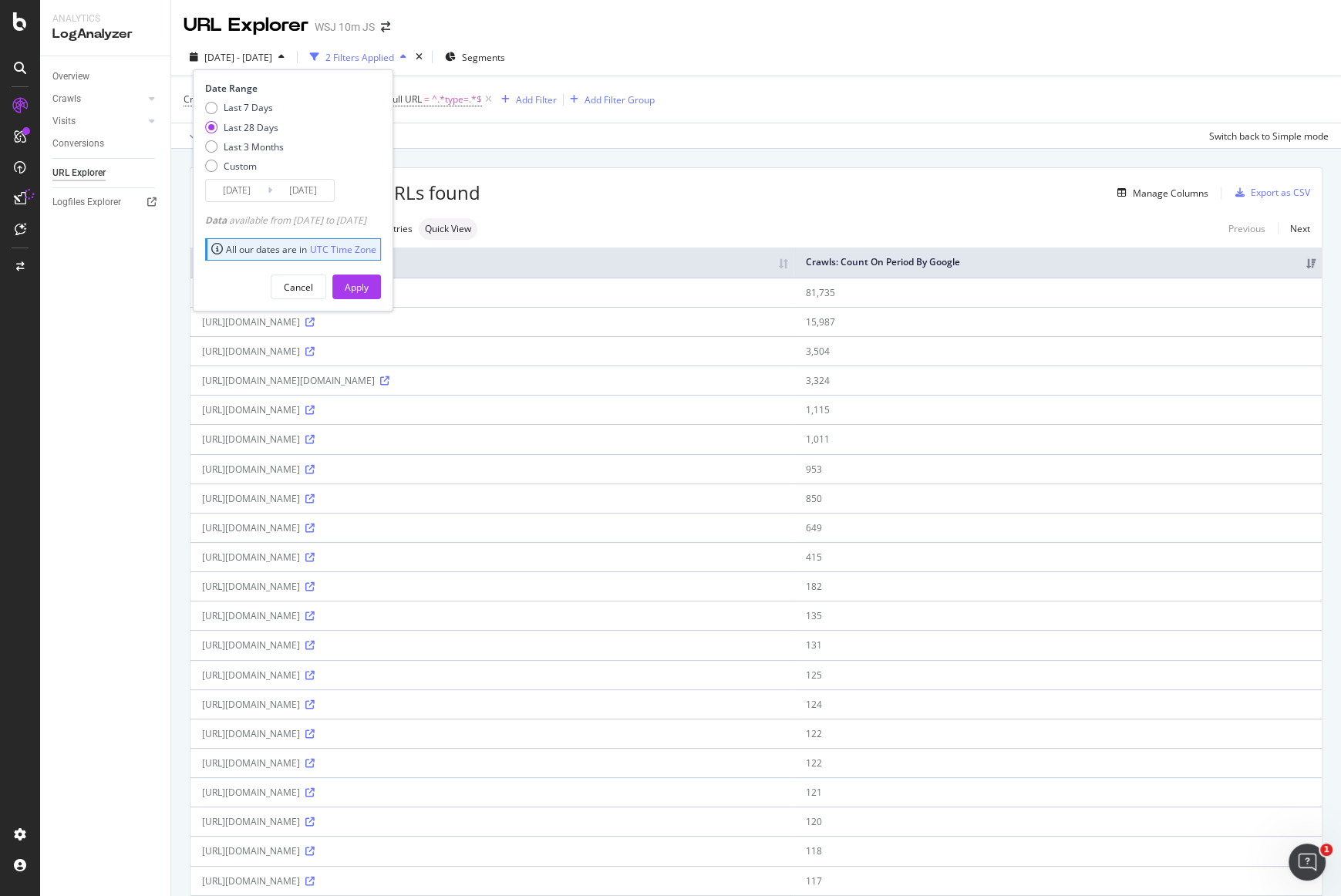
click at [654, 143] on div "Apply Clear Save Switch back to Simple mode" at bounding box center [756, 135] width 1170 height 25
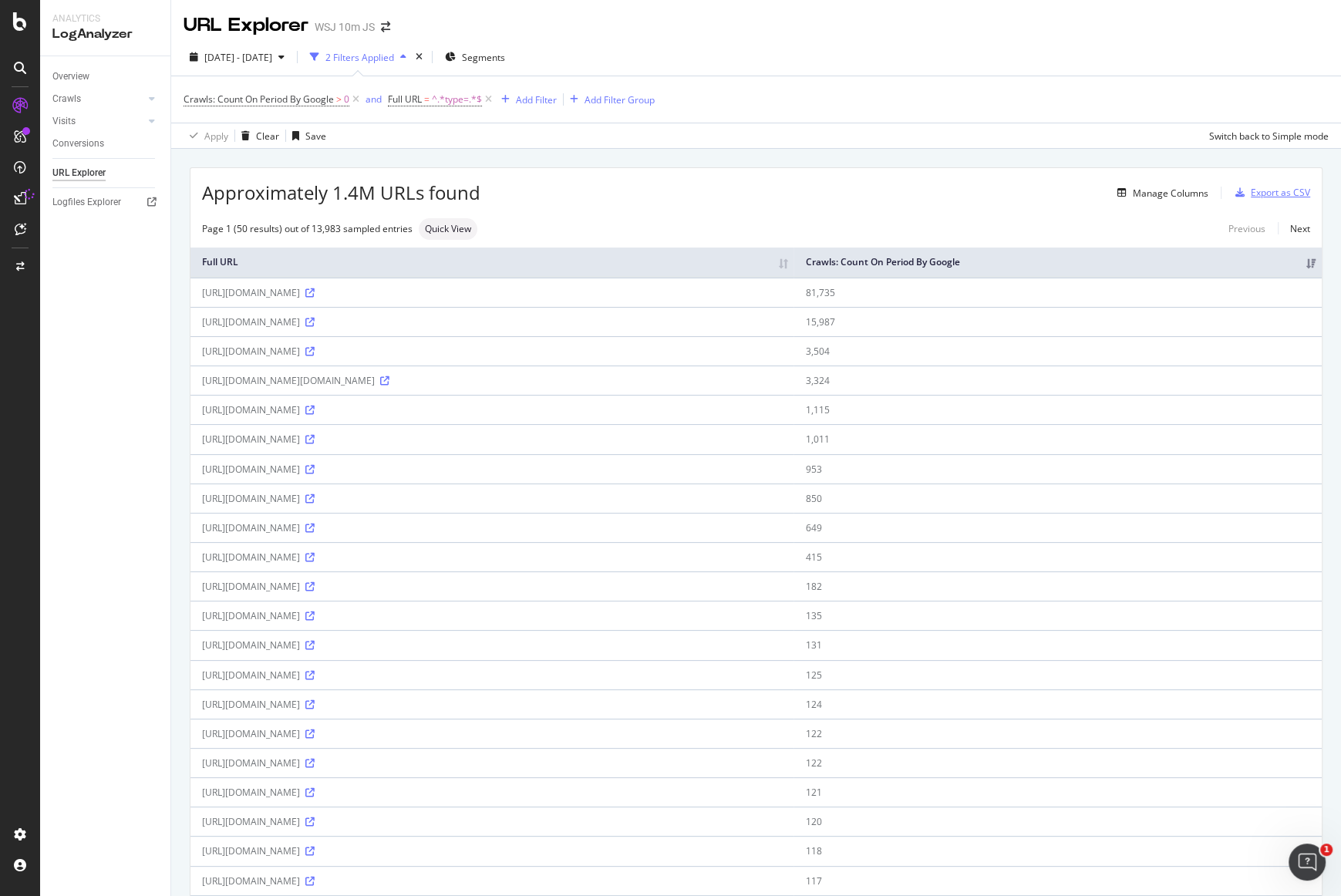
click at [1268, 193] on div "Export as CSV" at bounding box center [1280, 192] width 59 height 13
click at [94, 272] on div "DataExports" at bounding box center [87, 266] width 60 height 16
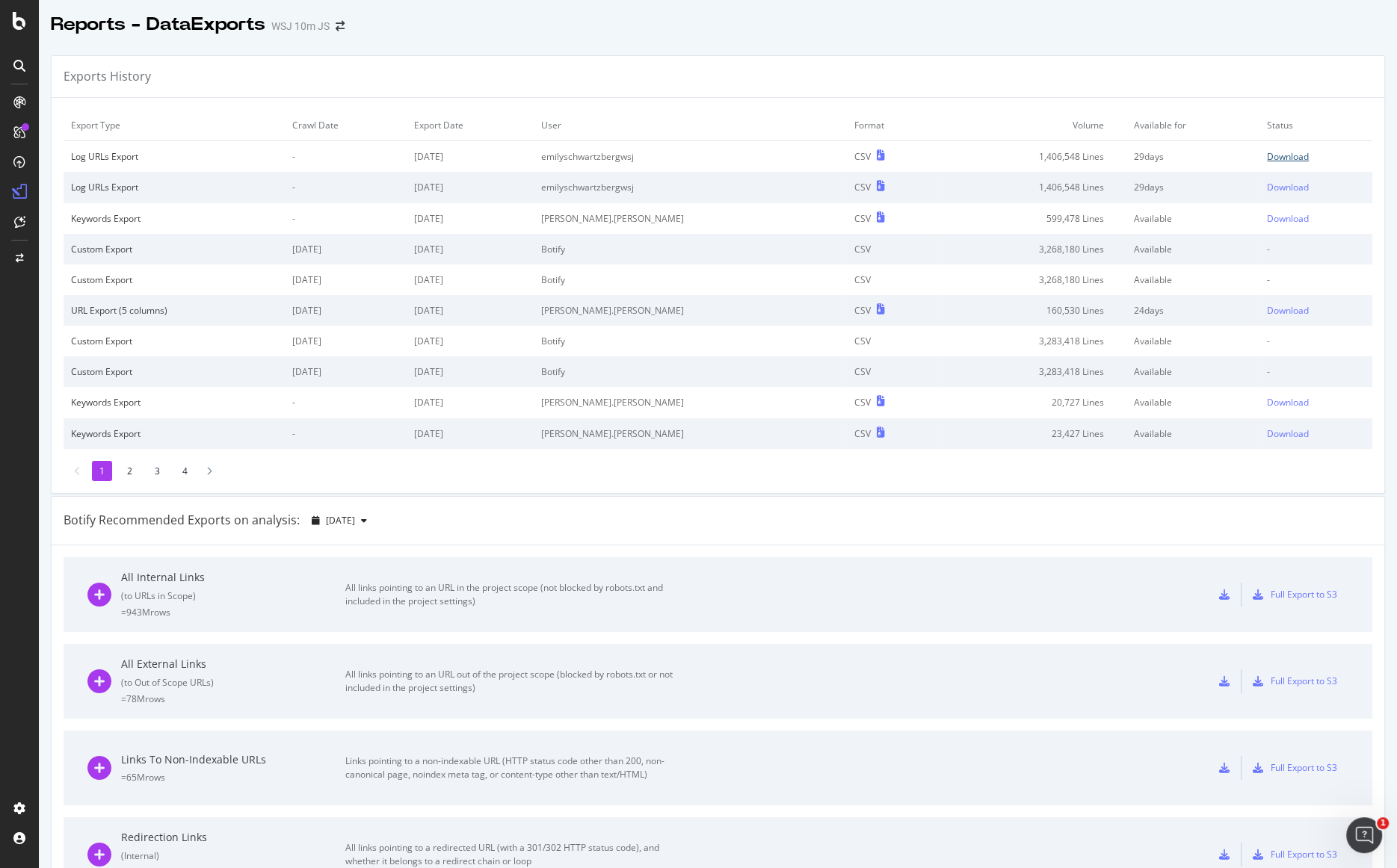
click at [1272, 158] on div "Download" at bounding box center [1287, 156] width 42 height 13
